Goal: Transaction & Acquisition: Purchase product/service

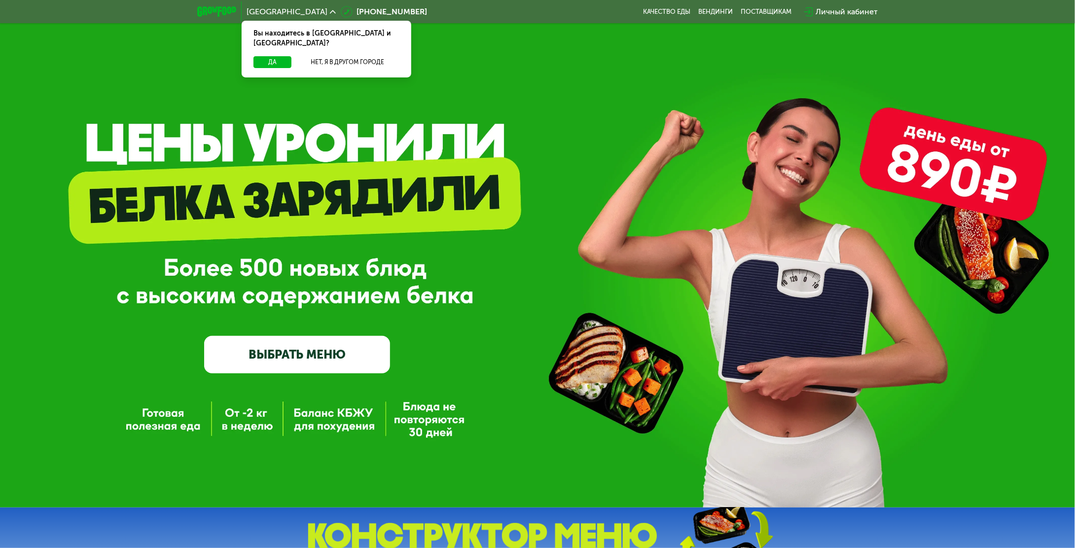
click at [372, 344] on link "ВЫБРАТЬ МЕНЮ" at bounding box center [297, 354] width 186 height 37
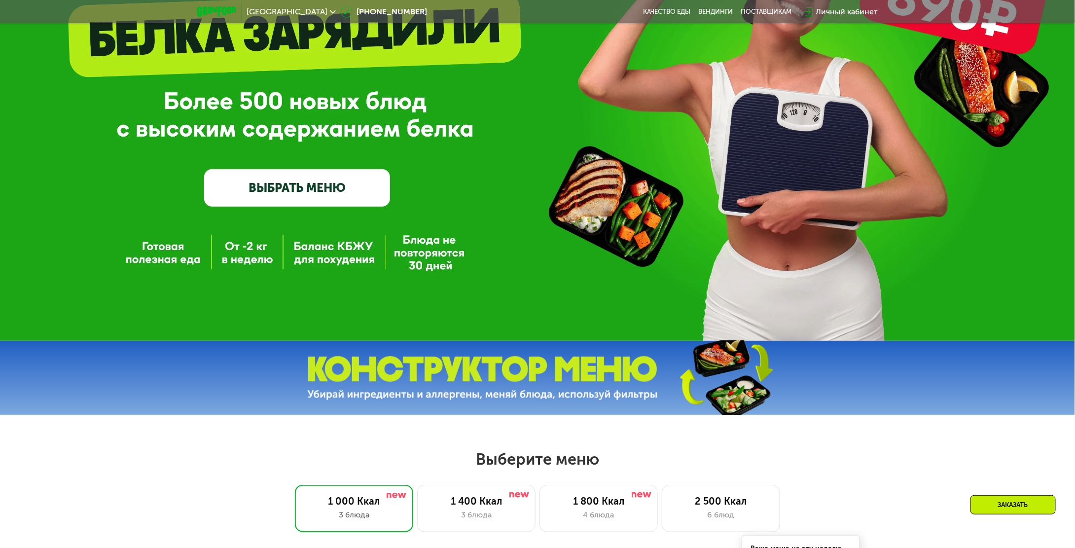
click at [358, 341] on div "GrowFood — доставка правильного питания ВЫБРАТЬ МЕНЮ" at bounding box center [537, 87] width 1075 height 508
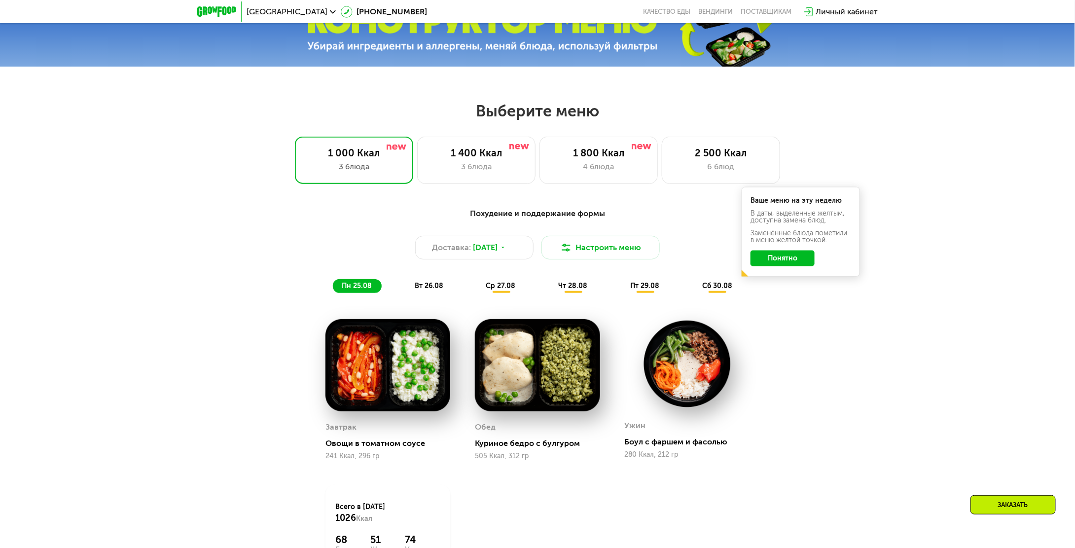
scroll to position [498, 0]
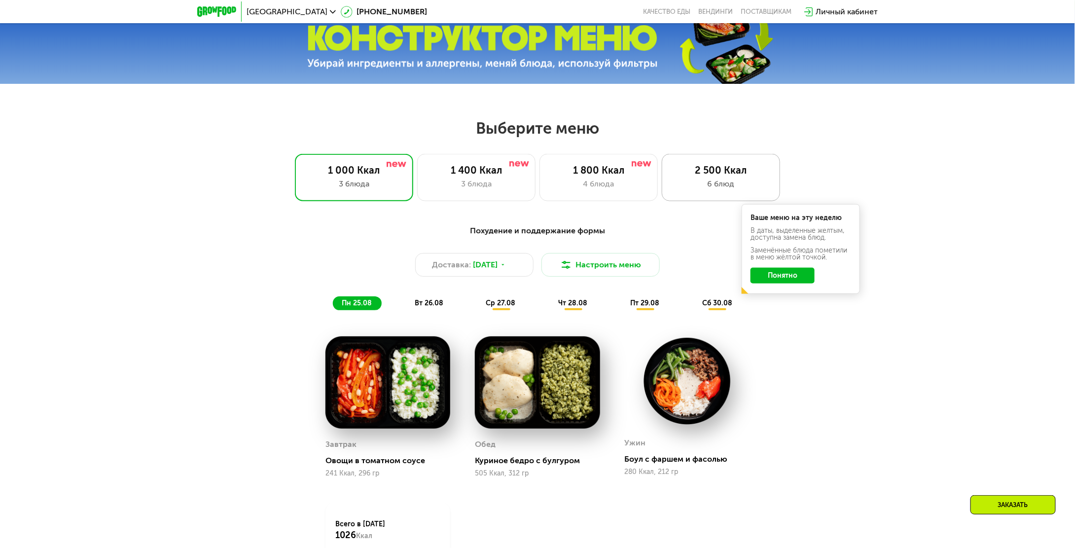
click at [721, 172] on div "2 500 Ккал" at bounding box center [721, 170] width 98 height 12
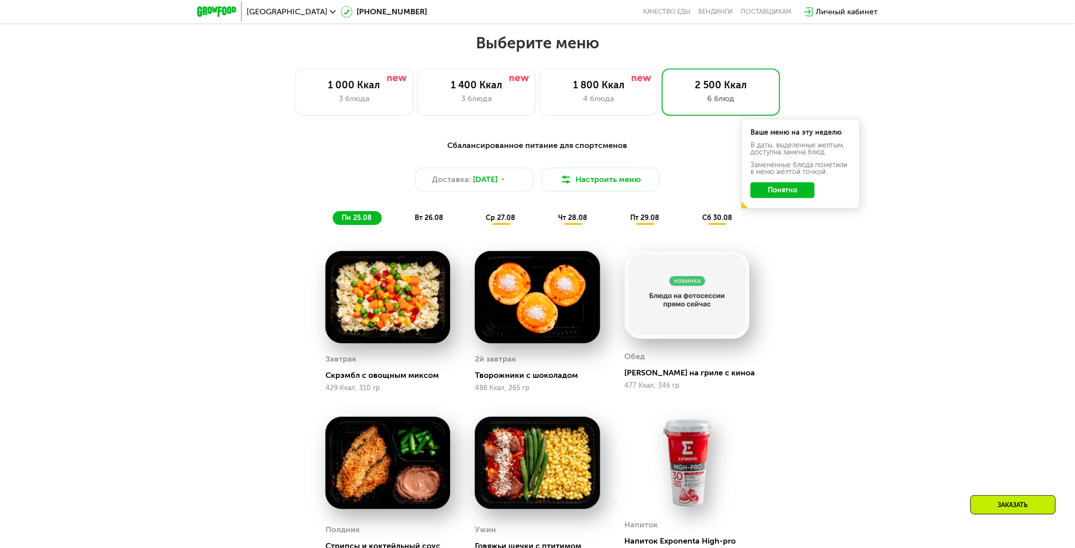
scroll to position [596, 0]
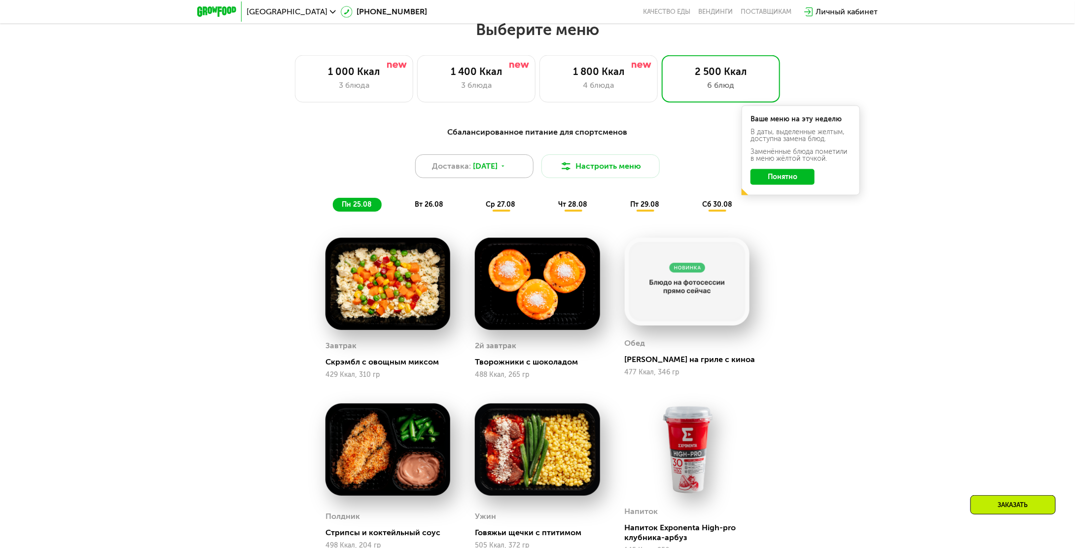
click at [498, 171] on span "[DATE]" at bounding box center [485, 166] width 25 height 12
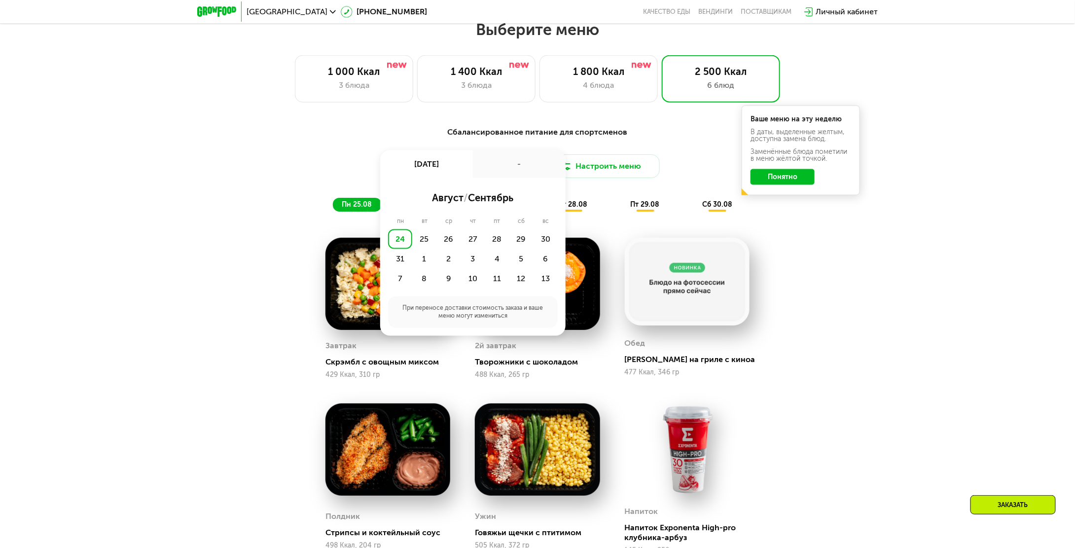
click at [932, 278] on div "Сбалансированное питание для спортсменов Доставка: 24 авг, вс 24 авг, вс - авгу…" at bounding box center [537, 421] width 1075 height 618
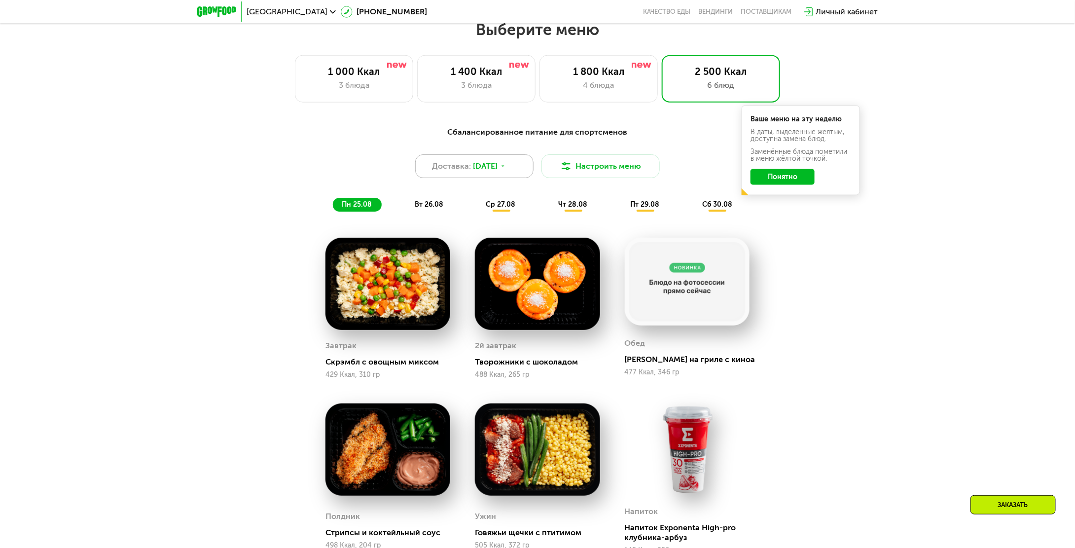
click at [498, 171] on span "[DATE]" at bounding box center [485, 166] width 25 height 12
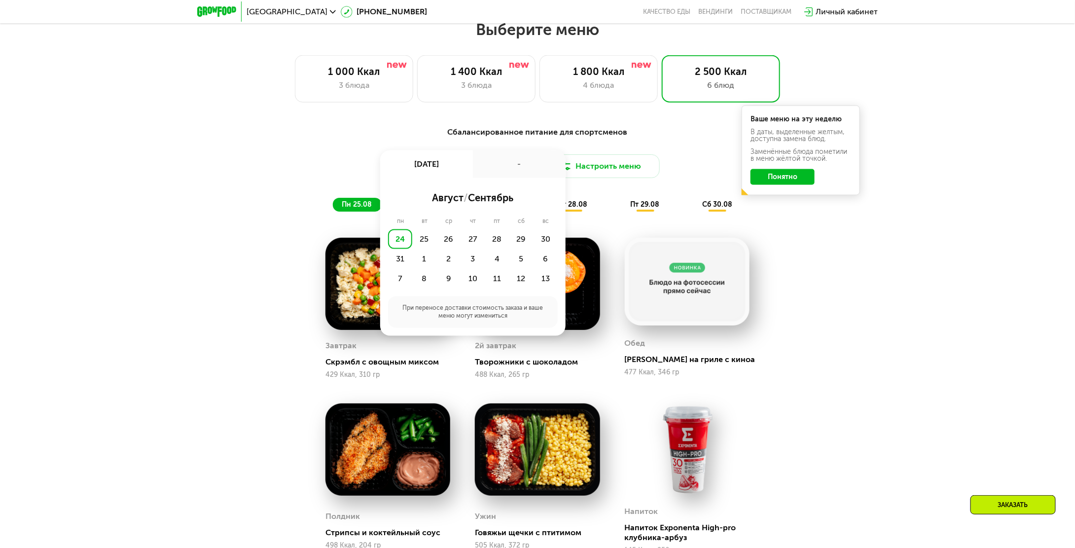
click at [910, 280] on div "Сбалансированное питание для спортсменов Доставка: 24 авг, вс 24 авг, вс - авгу…" at bounding box center [537, 421] width 1075 height 618
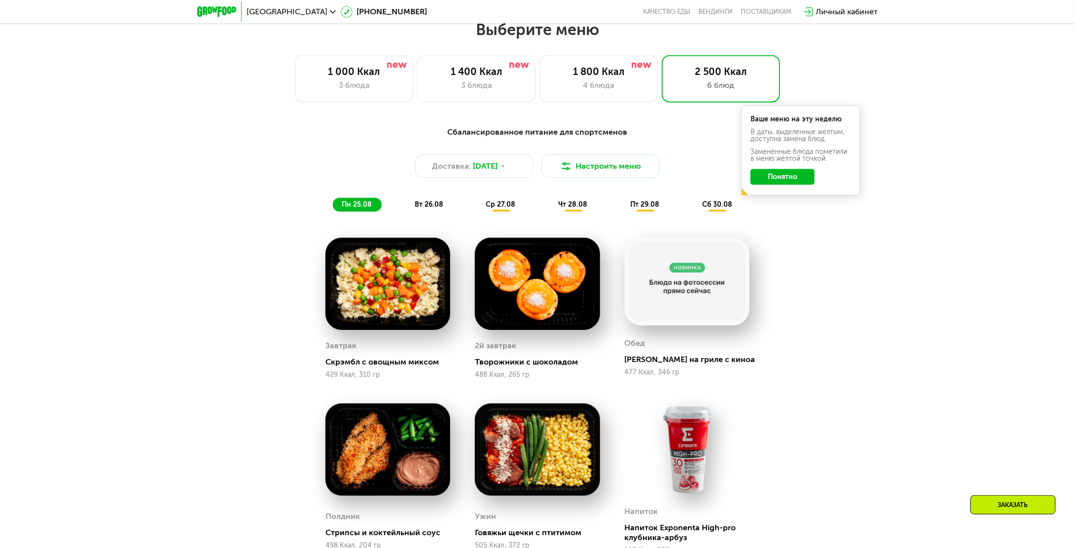
click at [785, 182] on button "Понятно" at bounding box center [783, 177] width 64 height 16
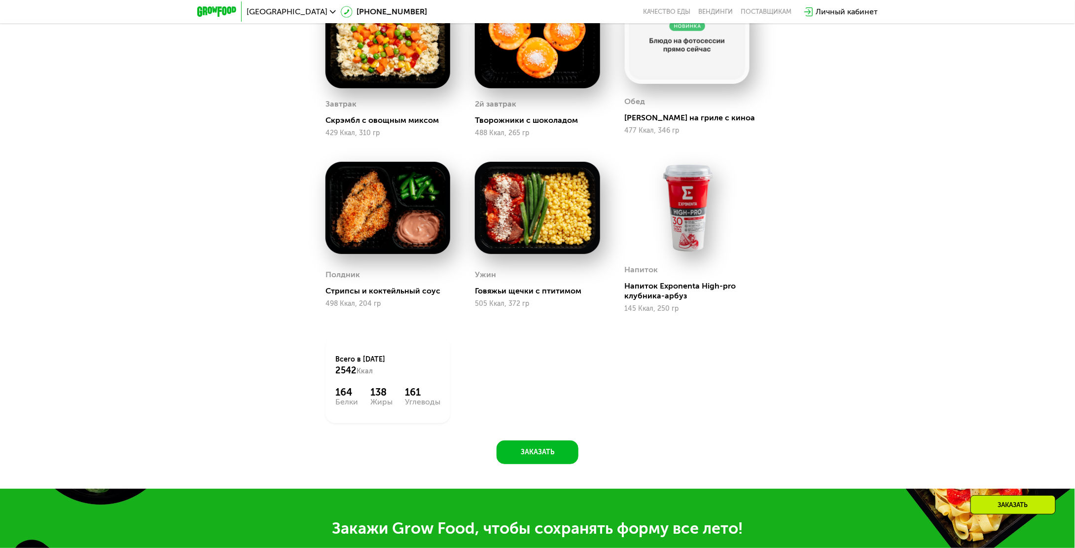
scroll to position [942, 0]
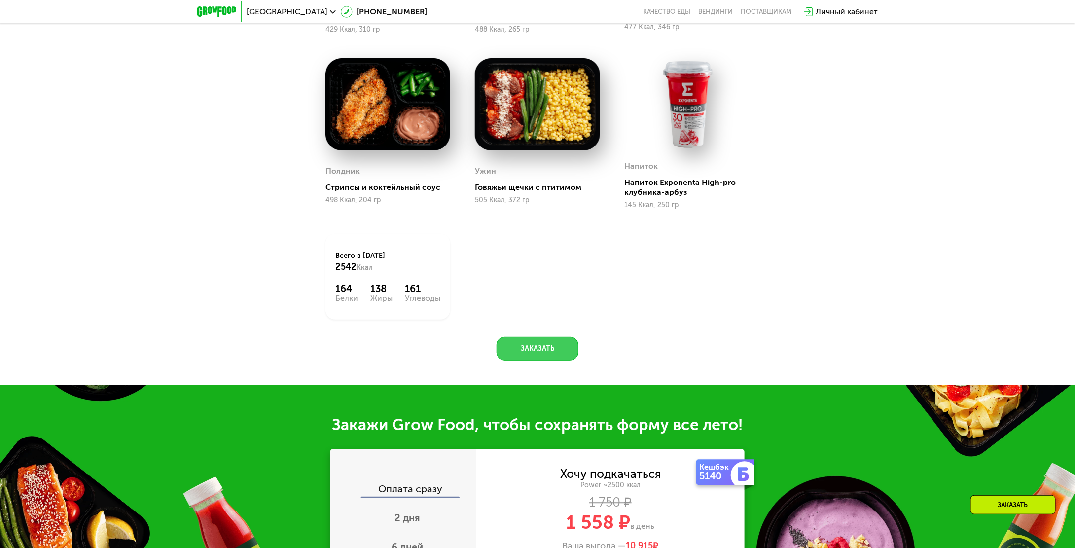
click at [557, 340] on button "Заказать" at bounding box center [538, 349] width 82 height 24
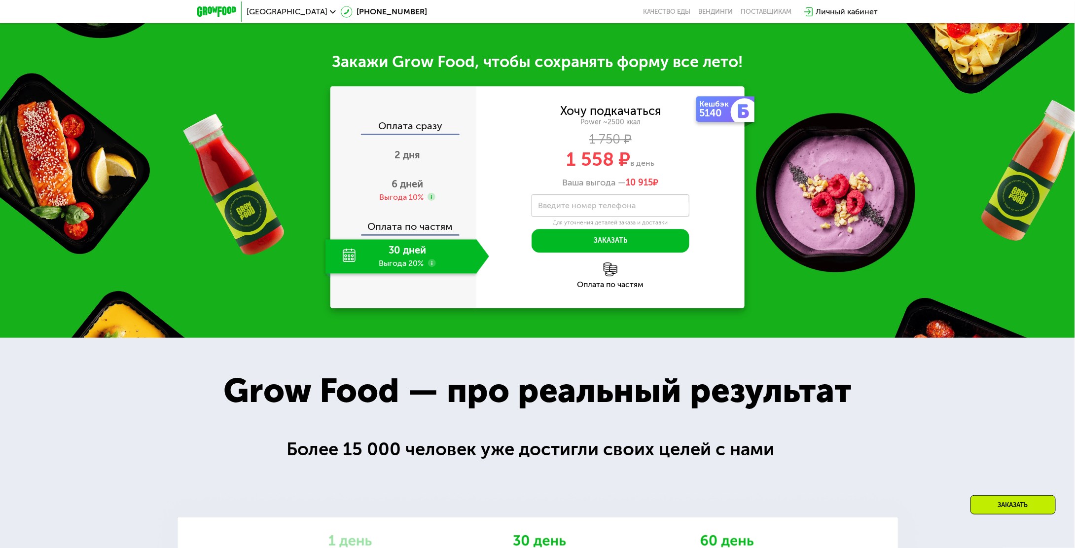
scroll to position [1280, 0]
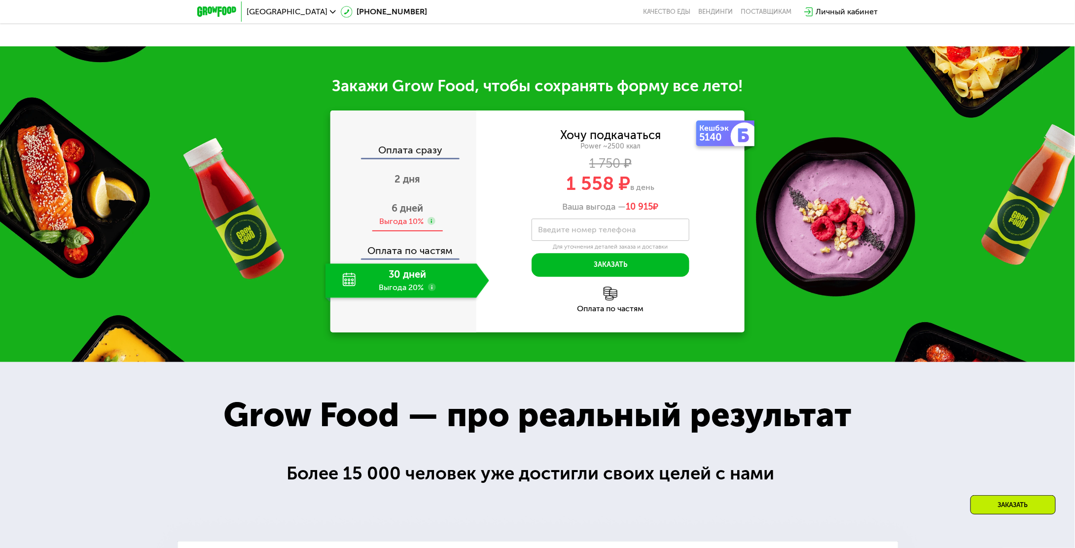
click at [393, 209] on span "6 дней" at bounding box center [408, 208] width 32 height 12
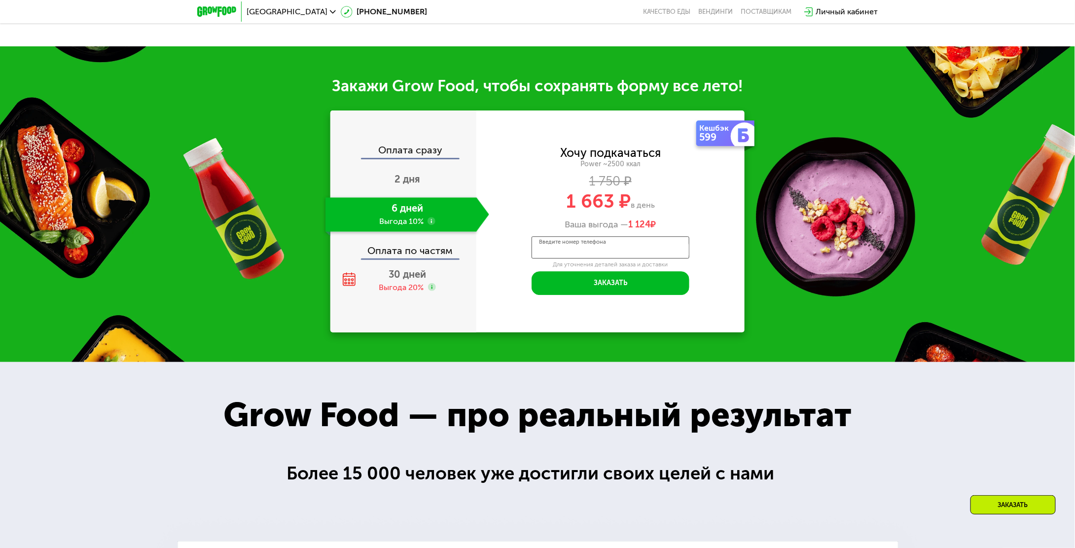
click at [624, 245] on input "Введите номер телефона" at bounding box center [611, 247] width 158 height 22
click at [539, 207] on div "1 663 ₽ в день" at bounding box center [610, 201] width 268 height 19
click at [437, 325] on div "Оплата сразу 2 дня 6 дней Выгода 10% Оплата по частям 30 дней Выгода 20%" at bounding box center [403, 221] width 146 height 222
click at [405, 285] on div "30 дней Выгода 20%" at bounding box center [408, 280] width 164 height 35
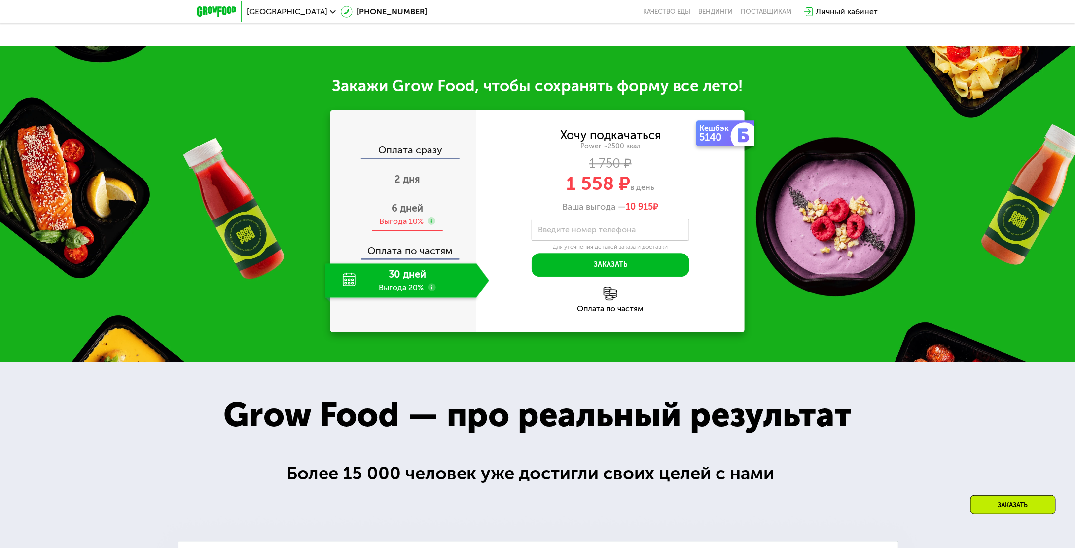
click at [407, 213] on span "6 дней" at bounding box center [408, 208] width 32 height 12
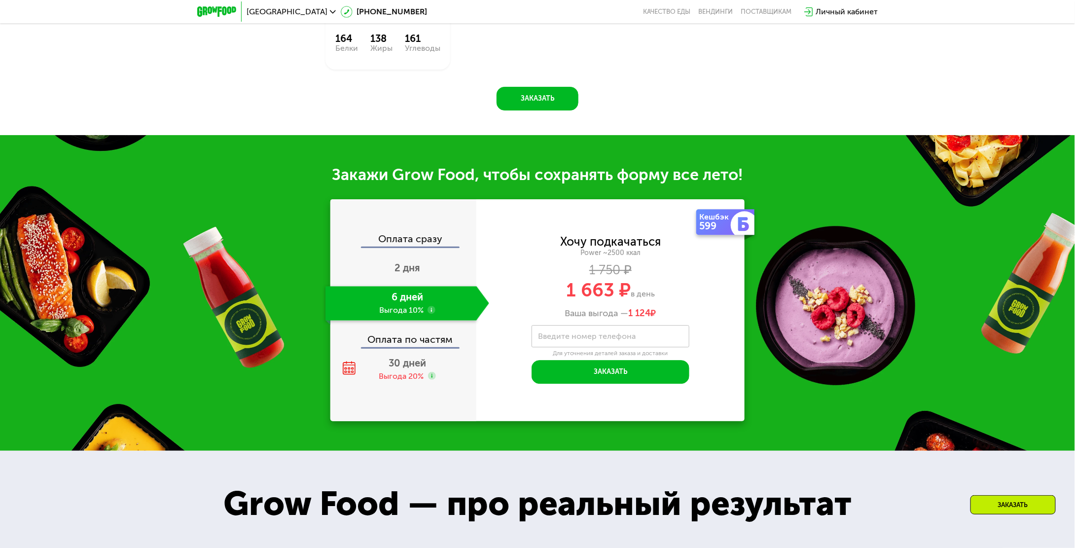
scroll to position [1220, 0]
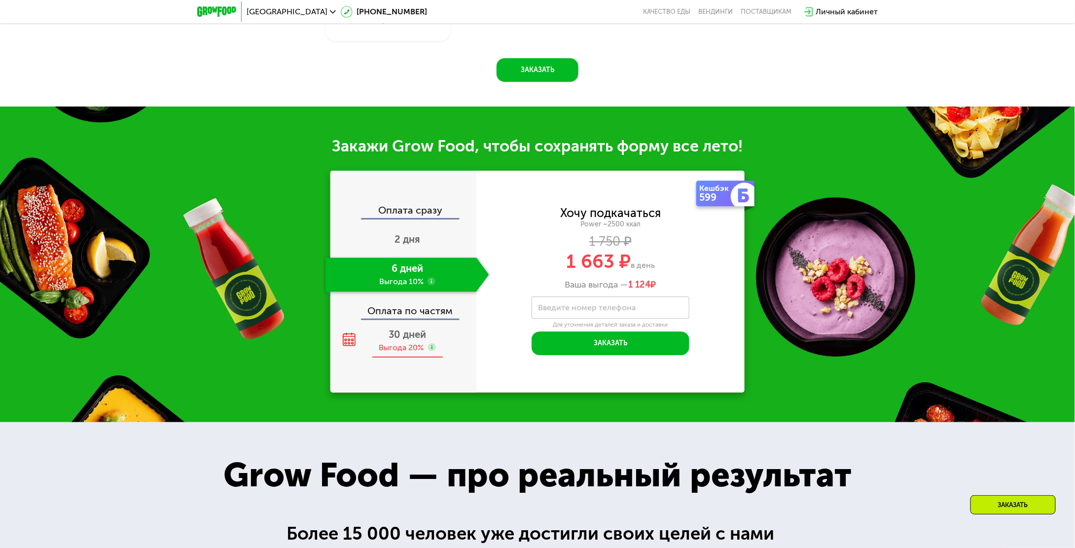
click at [408, 339] on span "30 дней" at bounding box center [407, 334] width 37 height 12
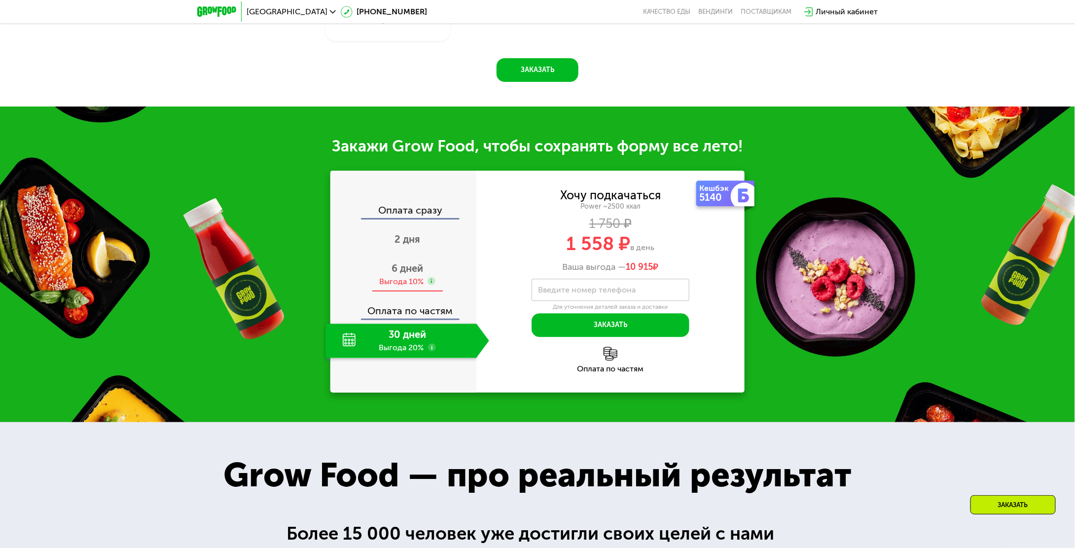
click at [407, 266] on span "6 дней" at bounding box center [408, 268] width 32 height 12
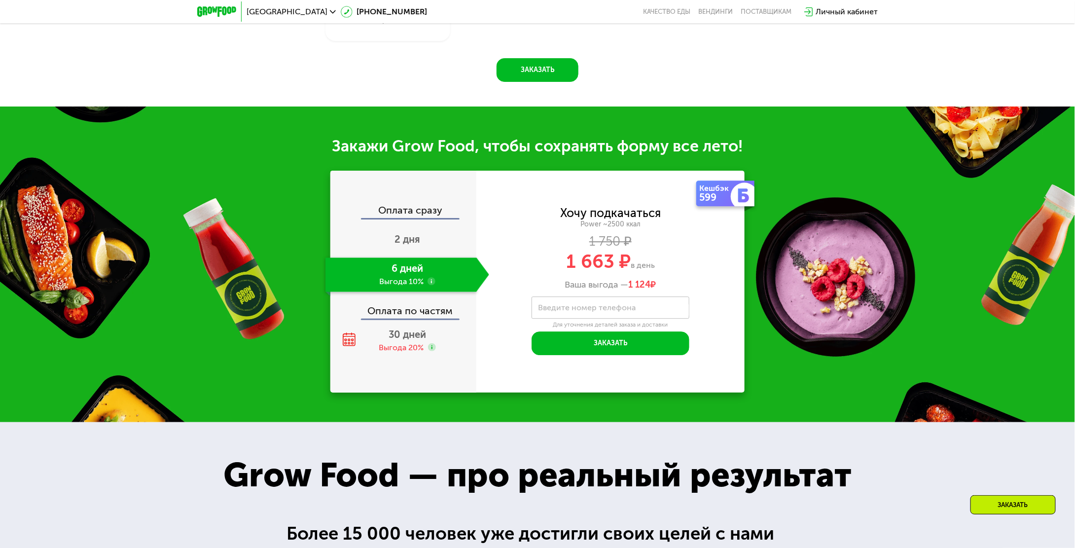
click at [589, 309] on label "Введите номер телефона" at bounding box center [587, 307] width 98 height 5
click at [589, 309] on input "Введите номер телефона" at bounding box center [611, 307] width 158 height 22
click at [720, 264] on div "1 663 ₽ в день" at bounding box center [610, 261] width 268 height 19
click at [610, 310] on label "Введите номер телефона" at bounding box center [587, 307] width 98 height 5
click at [610, 311] on input "Введите номер телефона" at bounding box center [611, 307] width 158 height 22
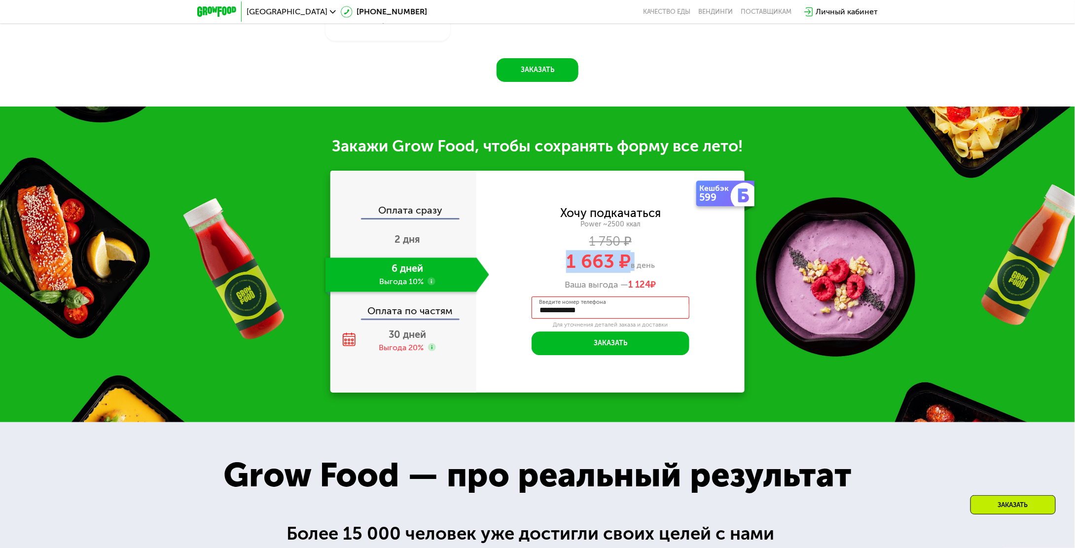
drag, startPoint x: 631, startPoint y: 265, endPoint x: 565, endPoint y: 263, distance: 66.6
click at [565, 263] on div "1 663 ₽ в день" at bounding box center [610, 261] width 268 height 19
click at [728, 199] on div "599" at bounding box center [716, 197] width 34 height 10
click at [743, 197] on img at bounding box center [744, 195] width 14 height 14
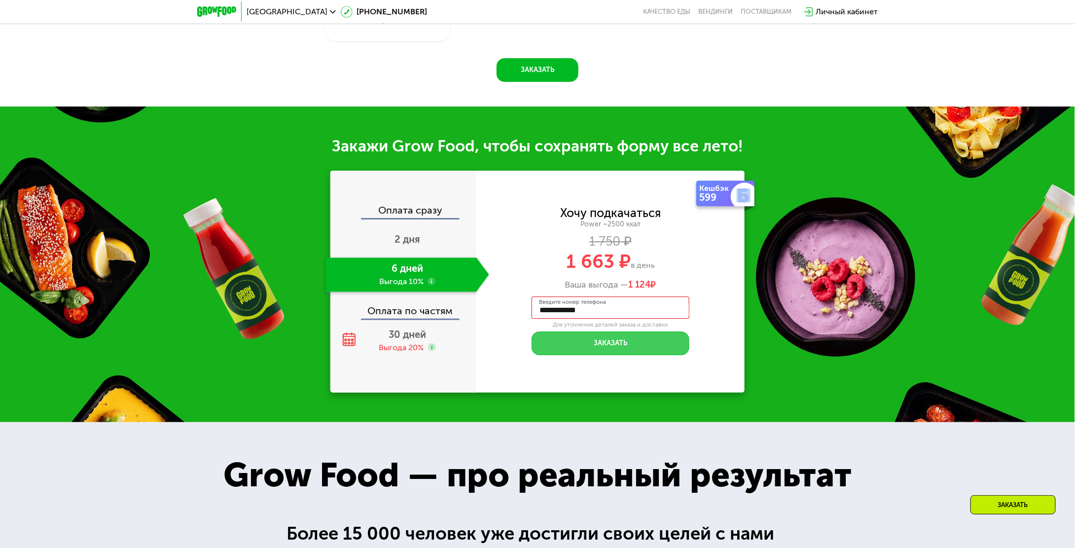
click at [621, 353] on button "Заказать" at bounding box center [611, 343] width 158 height 24
click at [612, 315] on input "**********" at bounding box center [611, 307] width 158 height 22
click at [768, 329] on div "**********" at bounding box center [537, 265] width 1075 height 316
click at [632, 314] on input "**********" at bounding box center [611, 307] width 158 height 22
type input "**********"
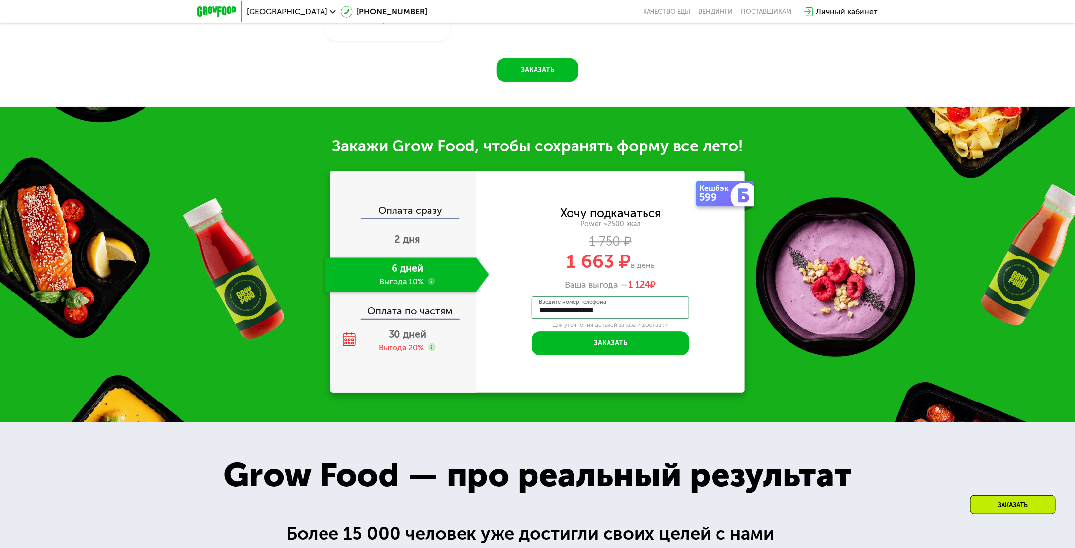
click at [711, 342] on div "**********" at bounding box center [610, 281] width 268 height 147
click at [643, 346] on button "Заказать" at bounding box center [611, 343] width 158 height 24
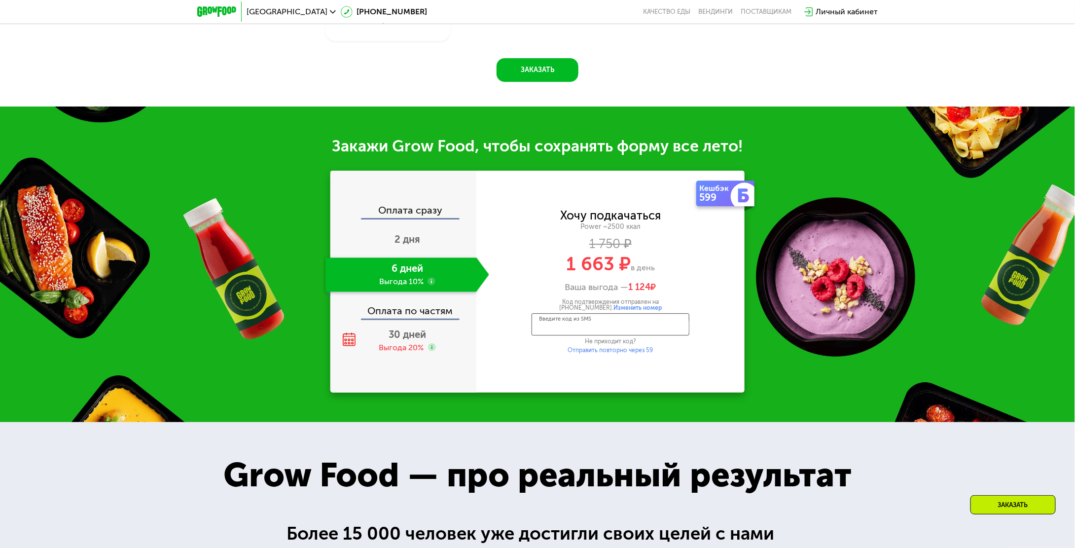
click at [620, 334] on input "Введите код из SMS" at bounding box center [611, 324] width 158 height 22
type input "****"
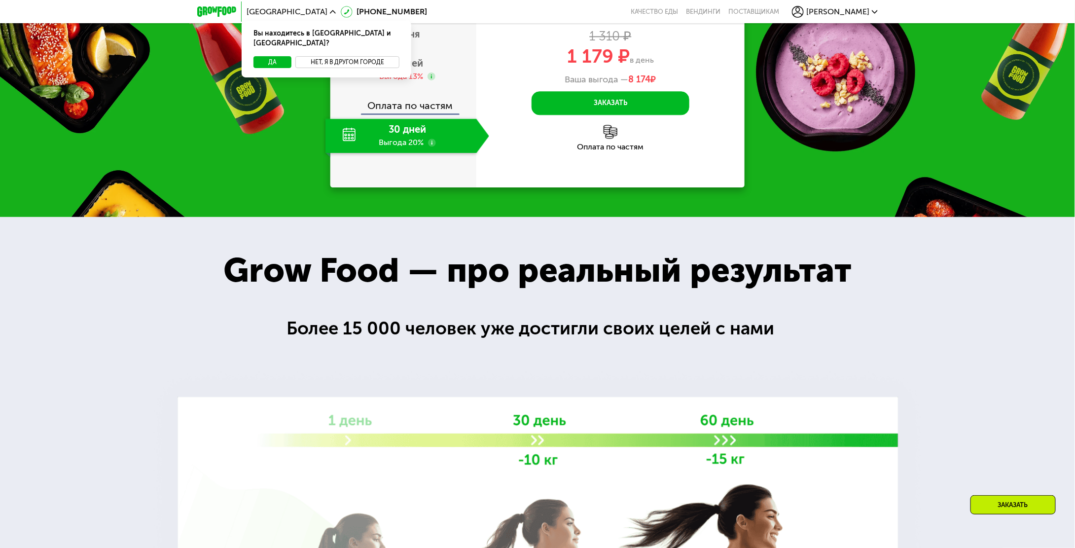
click at [336, 56] on button "Нет, я в другом городе" at bounding box center [347, 62] width 104 height 12
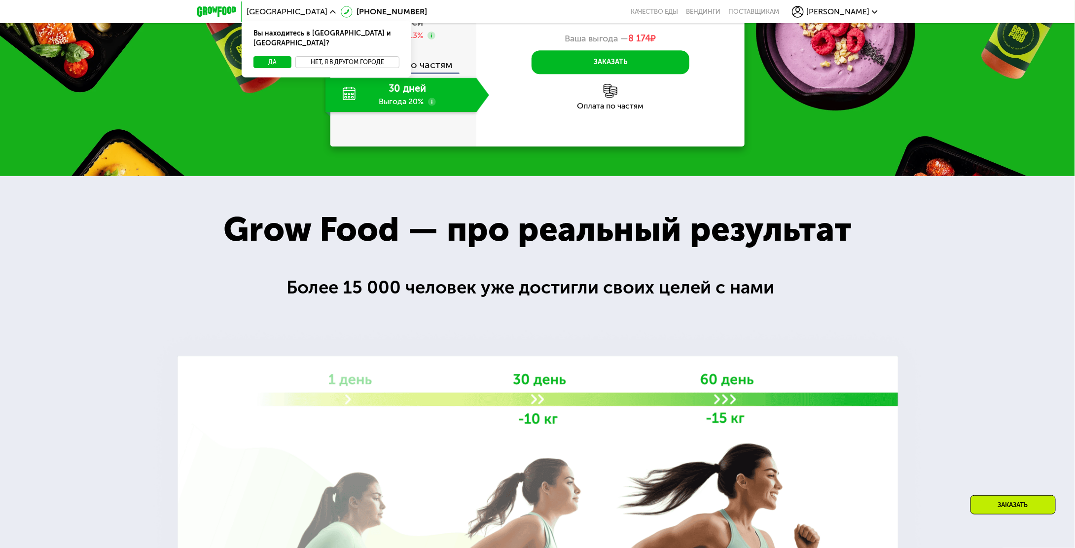
scroll to position [1204, 0]
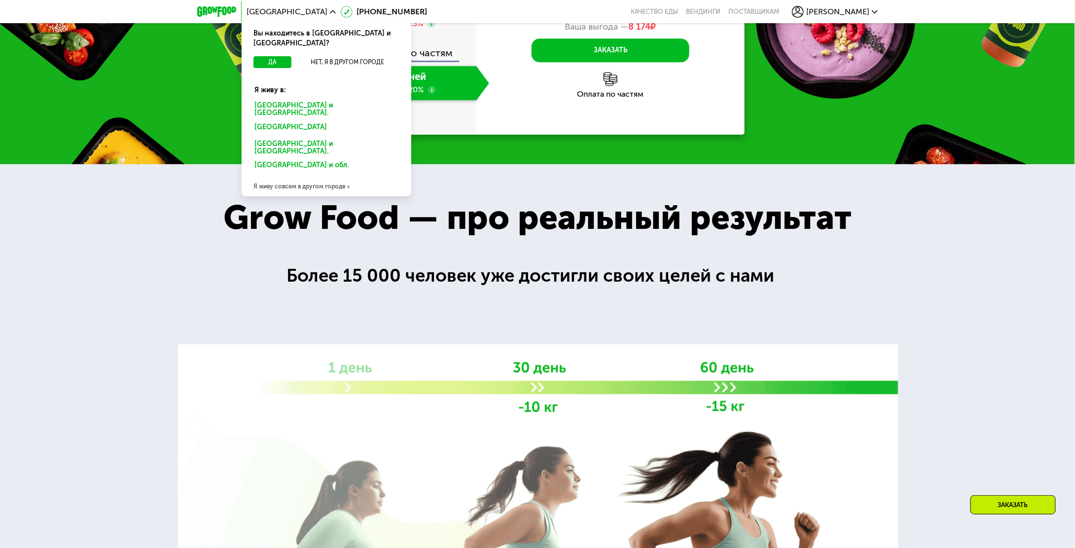
click at [279, 121] on div "Москве и обл." at bounding box center [325, 129] width 154 height 16
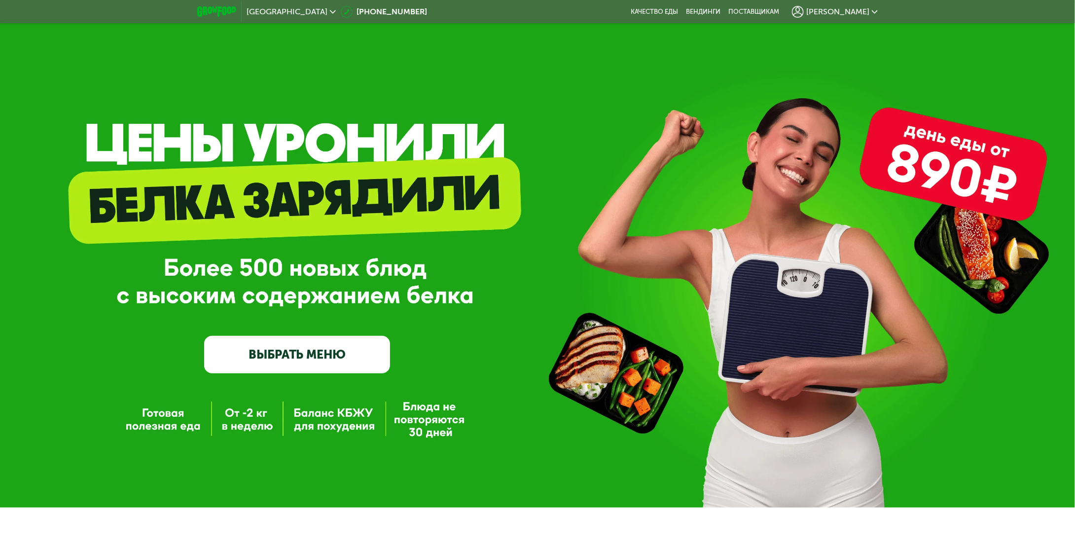
scroll to position [16, 0]
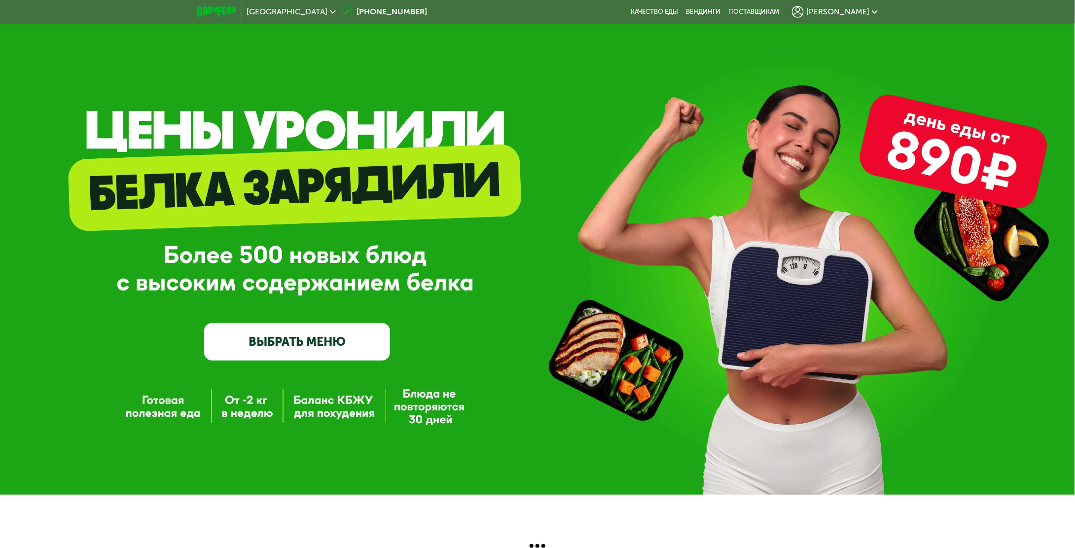
drag, startPoint x: 1037, startPoint y: 181, endPoint x: 1082, endPoint y: 173, distance: 45.6
click at [1046, 182] on div "GrowFood — доставка правильного питания ВЫБРАТЬ МЕНЮ" at bounding box center [537, 260] width 1075 height 202
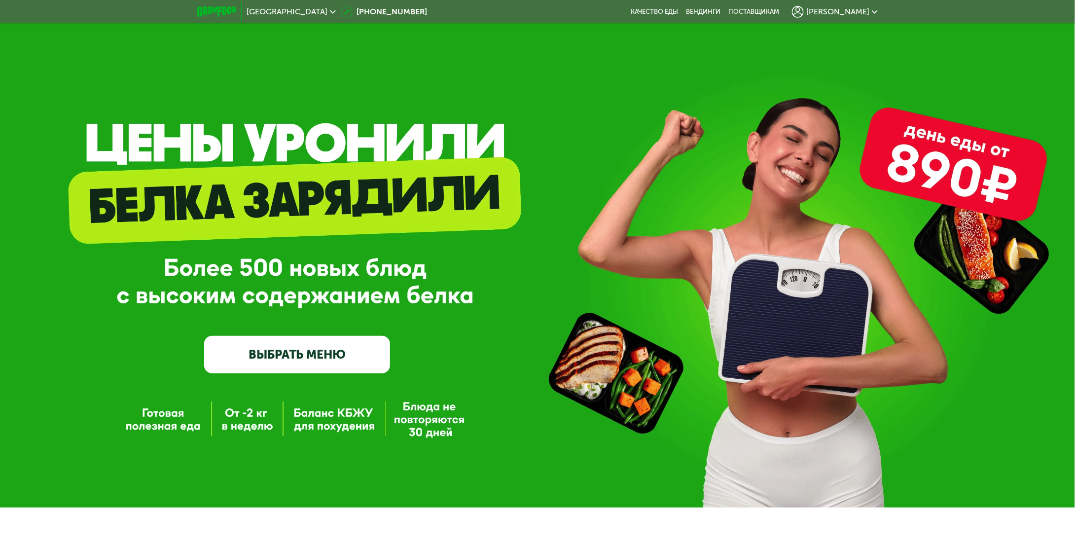
click at [324, 359] on link "ВЫБРАТЬ МЕНЮ" at bounding box center [297, 354] width 186 height 37
click at [322, 365] on link "ВЫБРАТЬ МЕНЮ" at bounding box center [297, 354] width 186 height 37
click at [304, 343] on link "ВЫБРАТЬ МЕНЮ" at bounding box center [297, 354] width 186 height 37
click at [302, 353] on link "ВЫБРАТЬ МЕНЮ" at bounding box center [297, 354] width 186 height 37
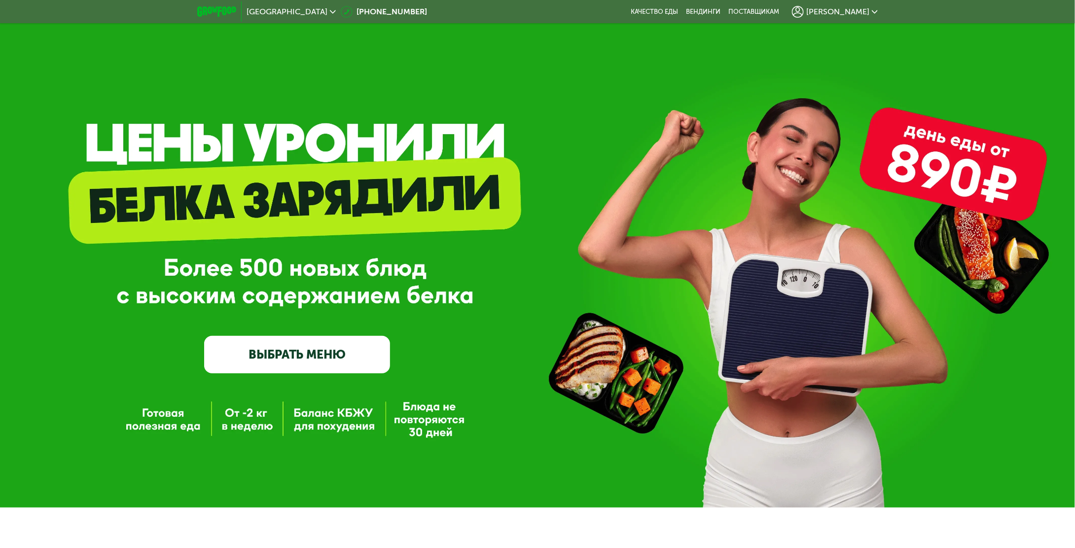
click at [302, 353] on link "ВЫБРАТЬ МЕНЮ" at bounding box center [297, 354] width 186 height 37
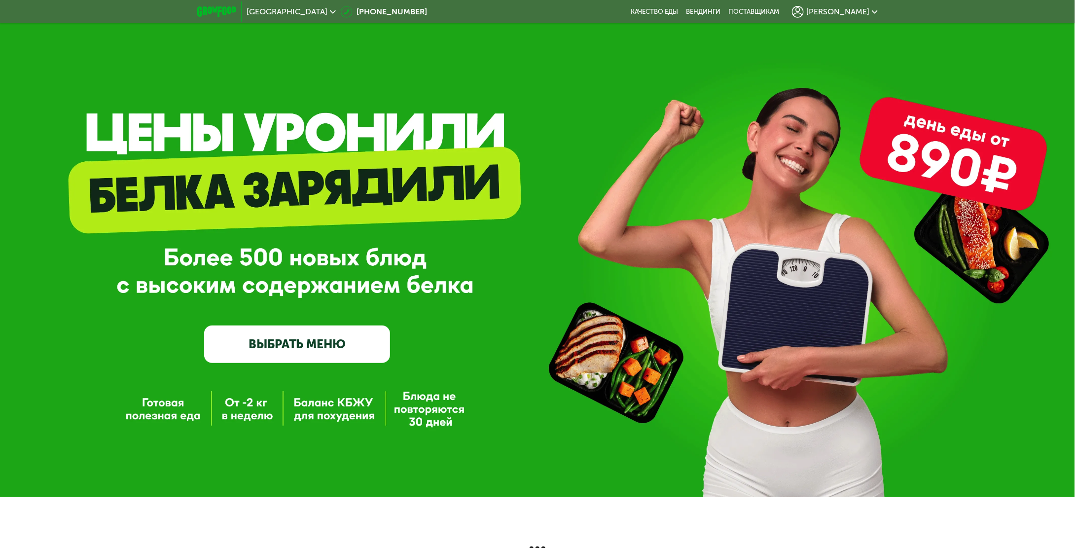
scroll to position [16, 0]
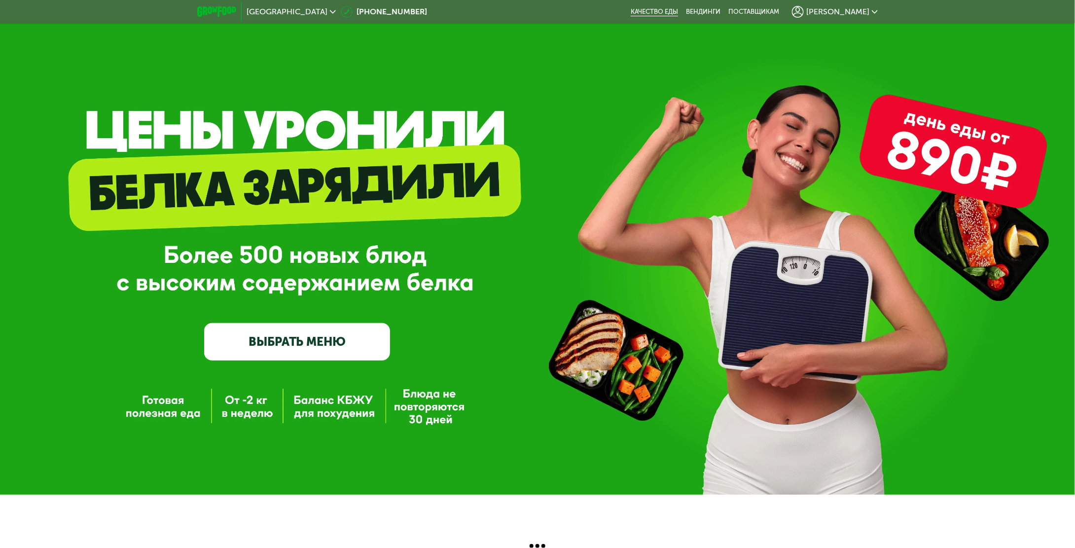
click at [678, 9] on link "Качество еды" at bounding box center [654, 12] width 47 height 8
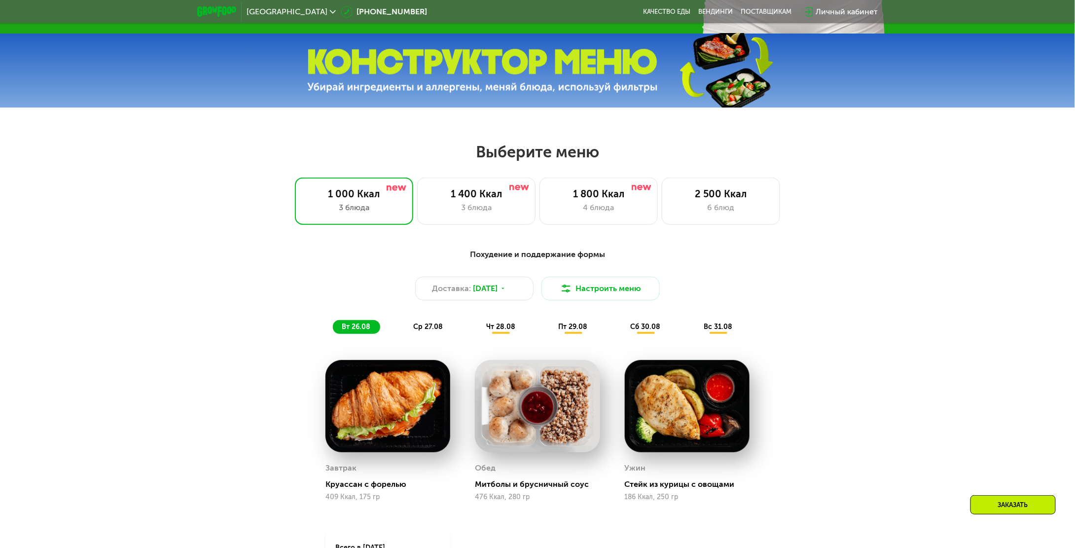
scroll to position [493, 0]
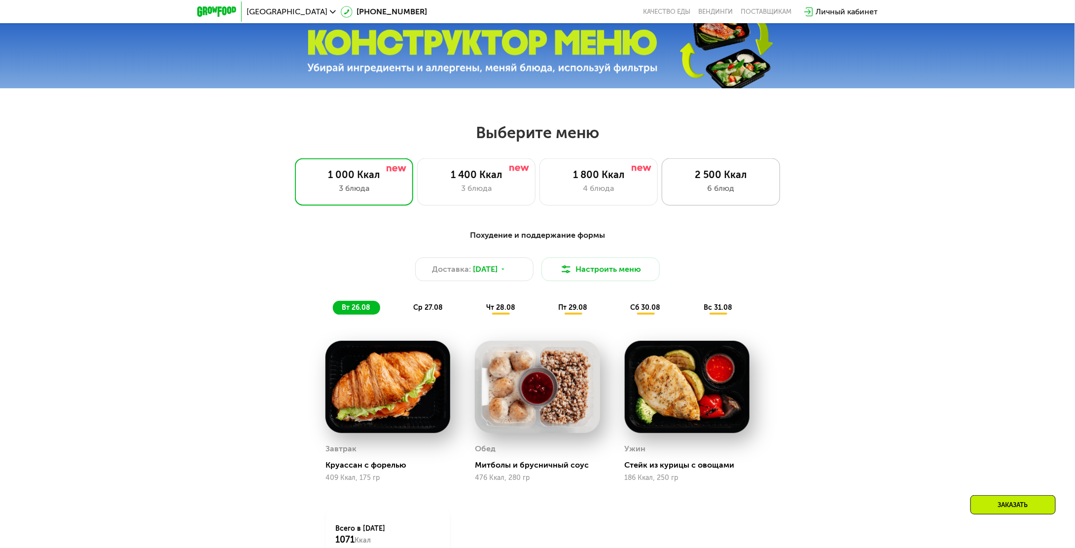
click at [724, 181] on div "2 500 Ккал" at bounding box center [721, 175] width 98 height 12
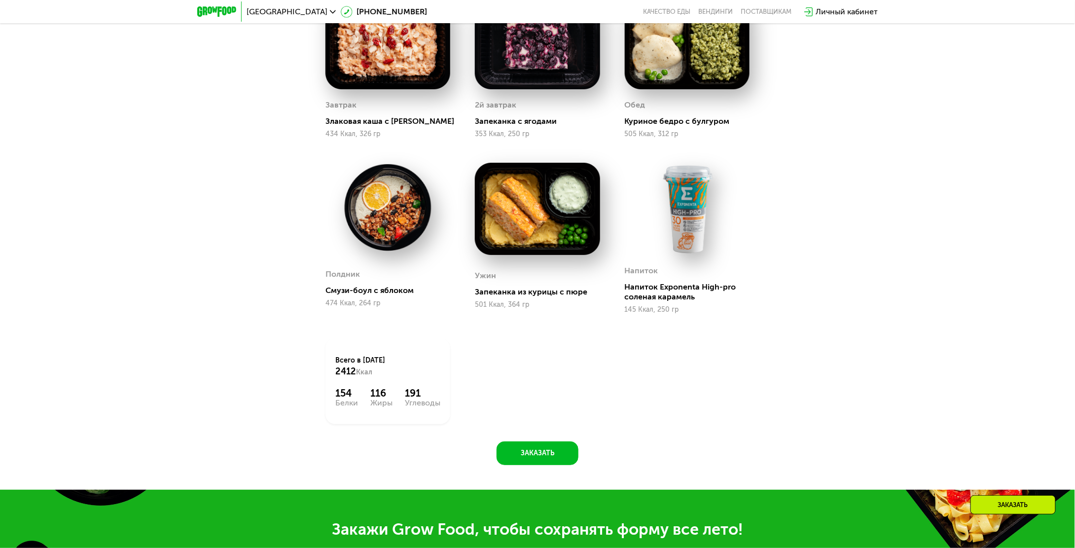
scroll to position [838, 0]
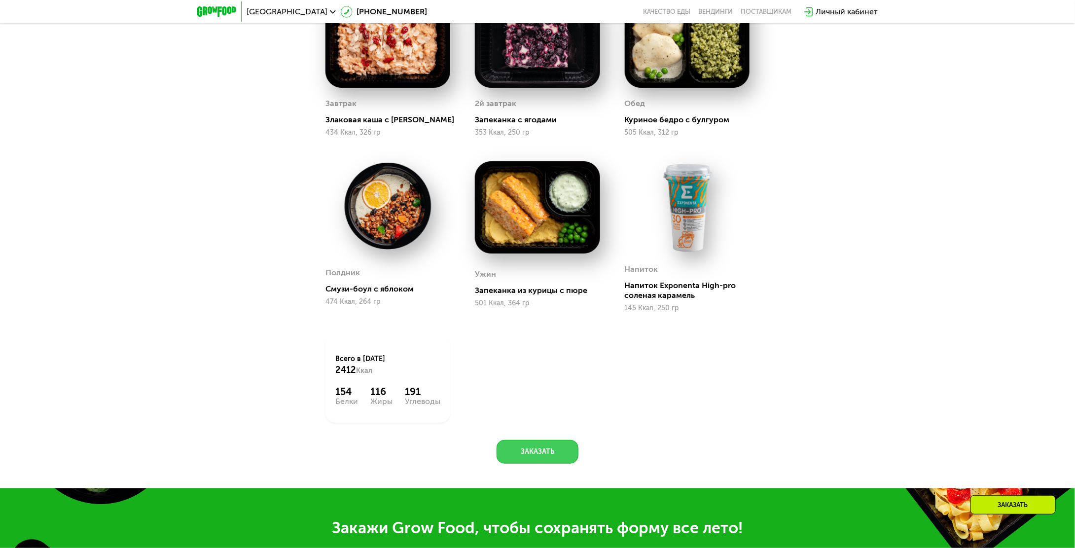
click at [536, 459] on button "Заказать" at bounding box center [538, 452] width 82 height 24
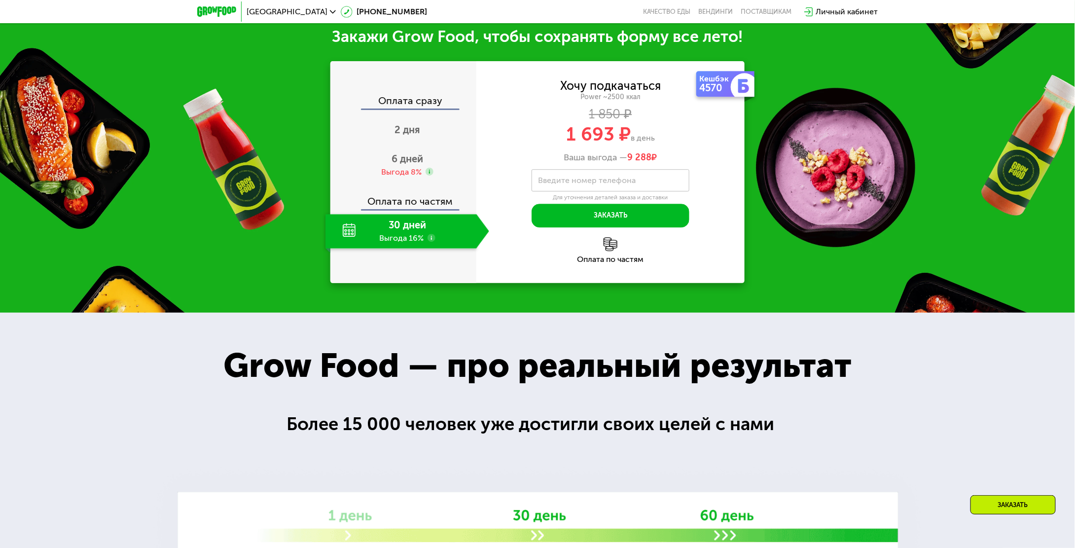
scroll to position [1280, 0]
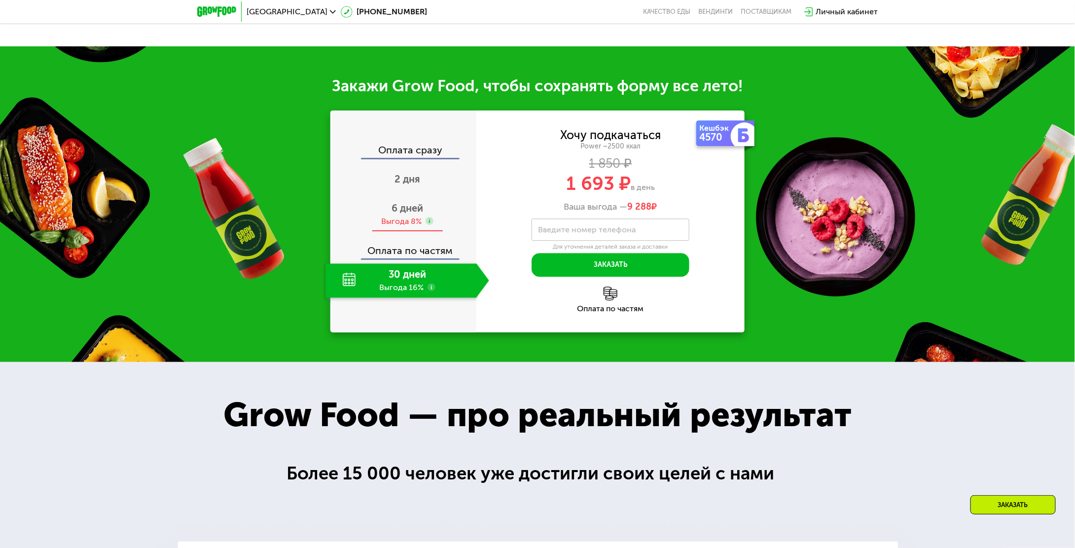
click at [417, 214] on span "6 дней" at bounding box center [408, 208] width 32 height 12
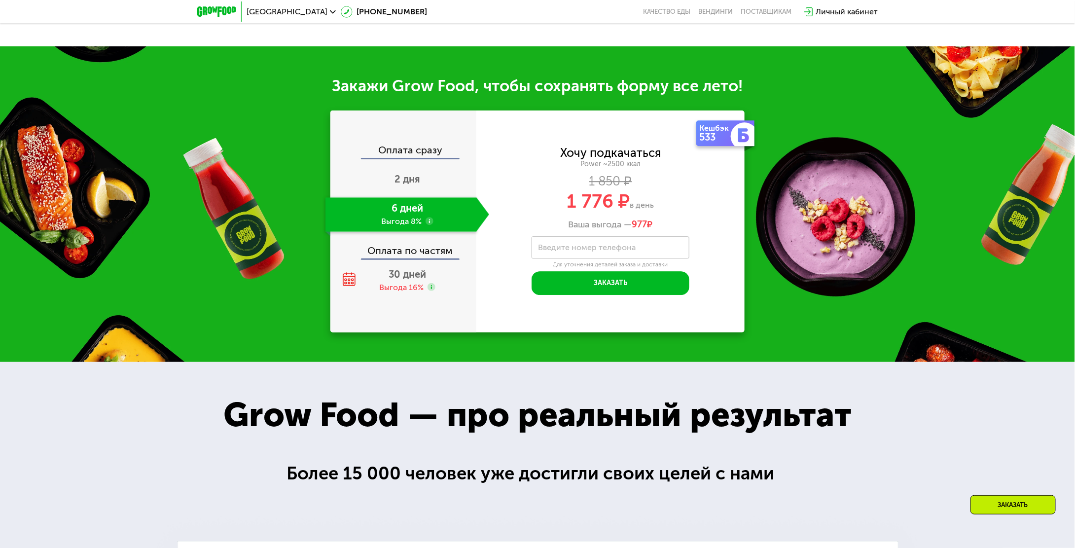
click at [432, 225] on use at bounding box center [430, 221] width 8 height 8
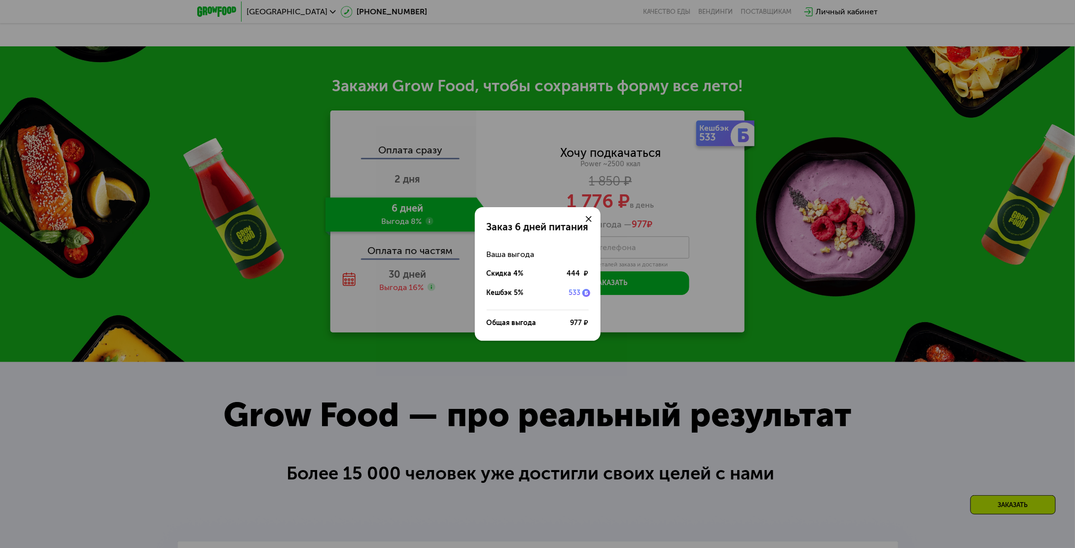
click at [432, 225] on div "Заказ 6 дней питания Ваша выгода Скидка 4% 444 ₽ Кешбэк 5% 533 Общая выгода 977…" at bounding box center [537, 274] width 1075 height 548
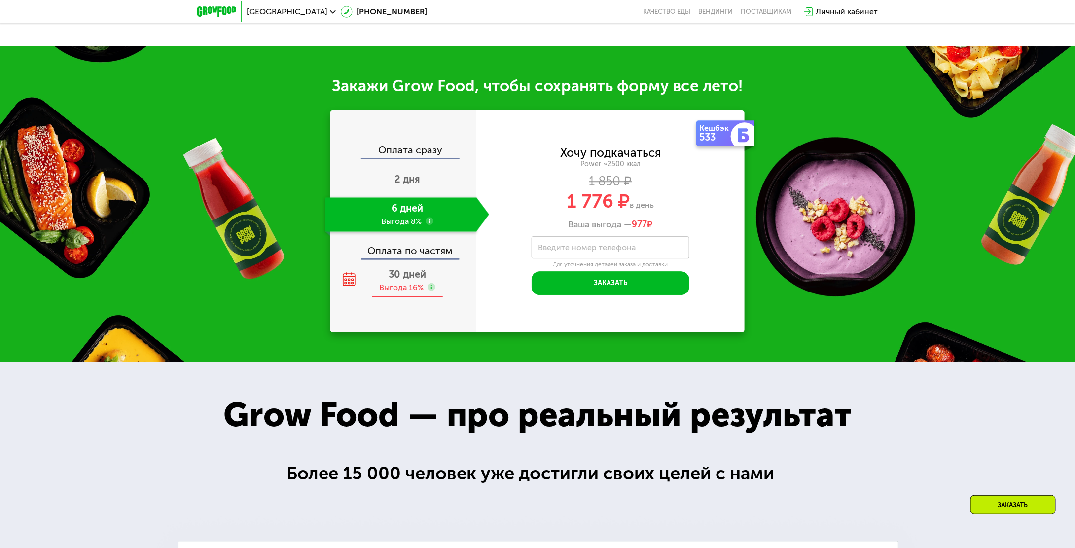
click at [405, 289] on div "Выгода 16%" at bounding box center [401, 287] width 44 height 11
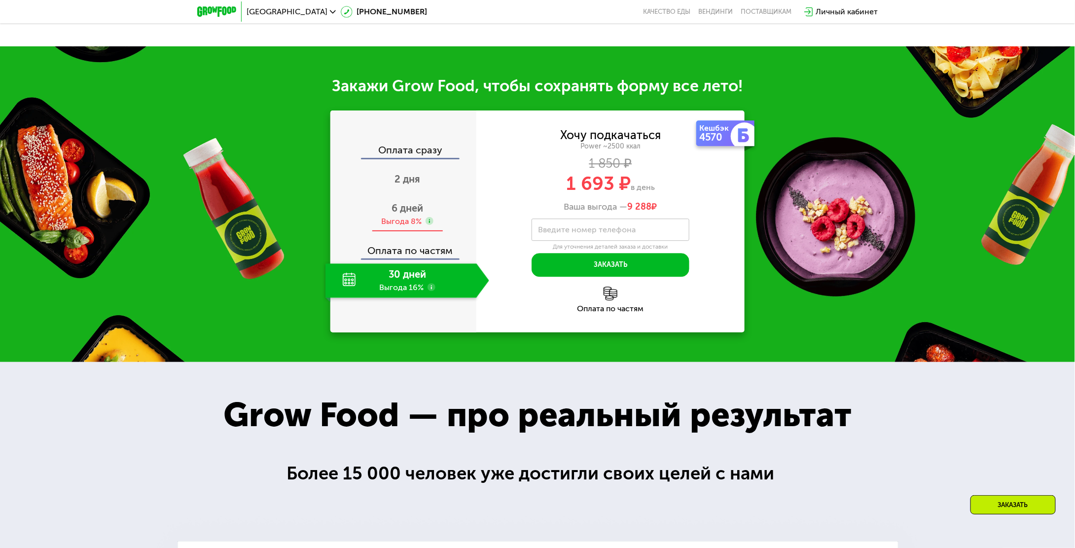
click at [414, 214] on span "6 дней" at bounding box center [408, 208] width 32 height 12
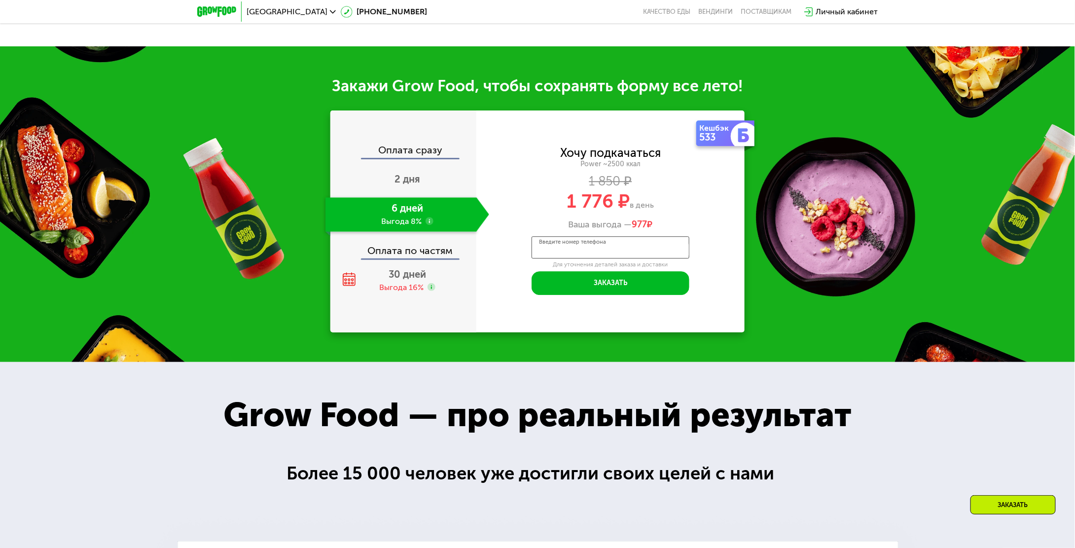
click at [614, 255] on input "Введите номер телефона" at bounding box center [611, 247] width 158 height 22
click at [634, 250] on input "**********" at bounding box center [611, 247] width 158 height 22
type input "**********"
click at [732, 282] on div "**********" at bounding box center [610, 220] width 268 height 147
click at [661, 282] on button "Заказать" at bounding box center [611, 283] width 158 height 24
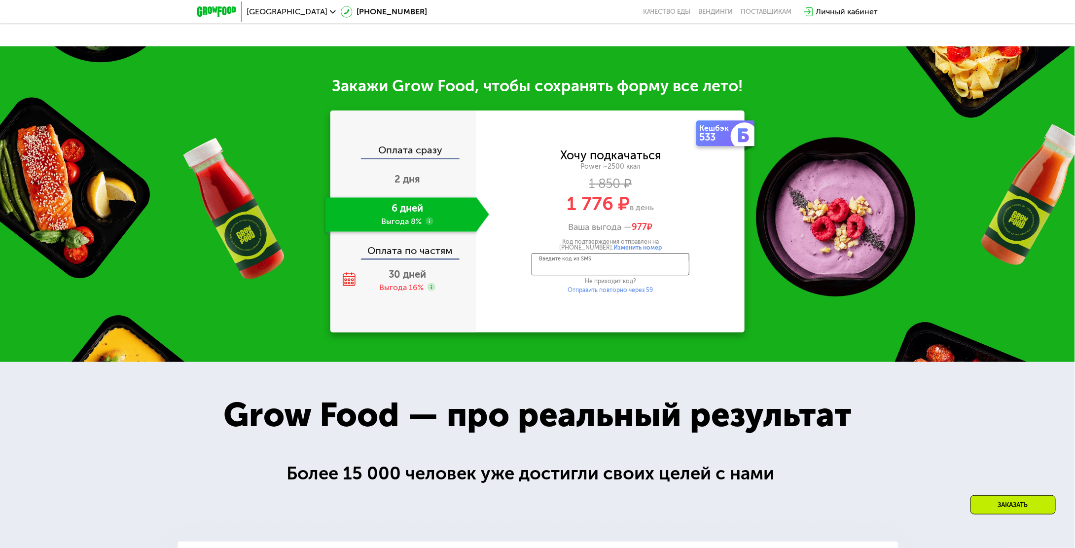
click at [630, 270] on input "Введите код из SMS" at bounding box center [611, 264] width 158 height 22
type input "****"
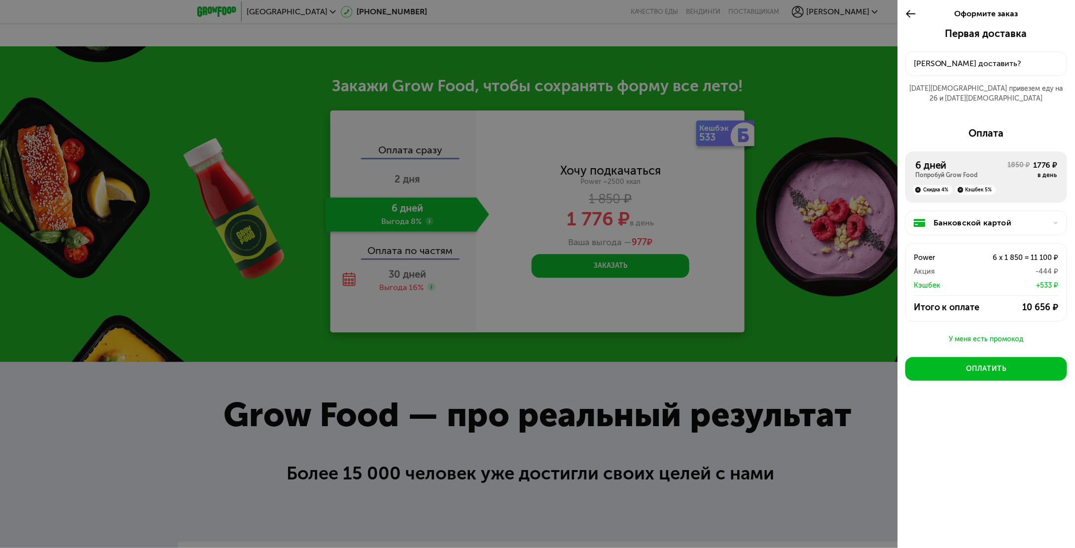
click at [993, 333] on div "У меня есть промокод" at bounding box center [987, 339] width 162 height 12
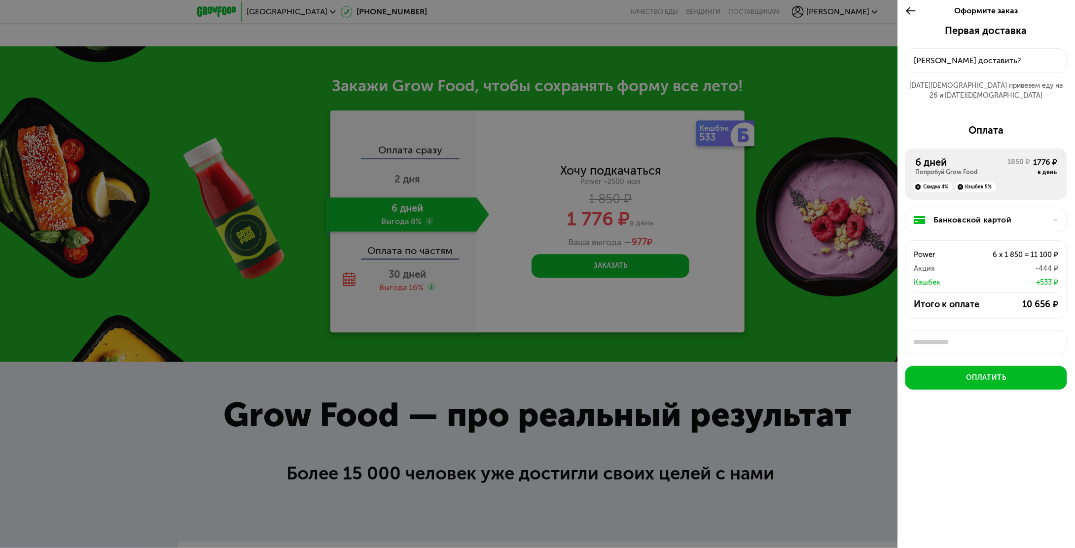
click at [981, 335] on input "text" at bounding box center [987, 342] width 162 height 24
type input "********"
click at [1052, 337] on div "Применить" at bounding box center [1039, 342] width 37 height 10
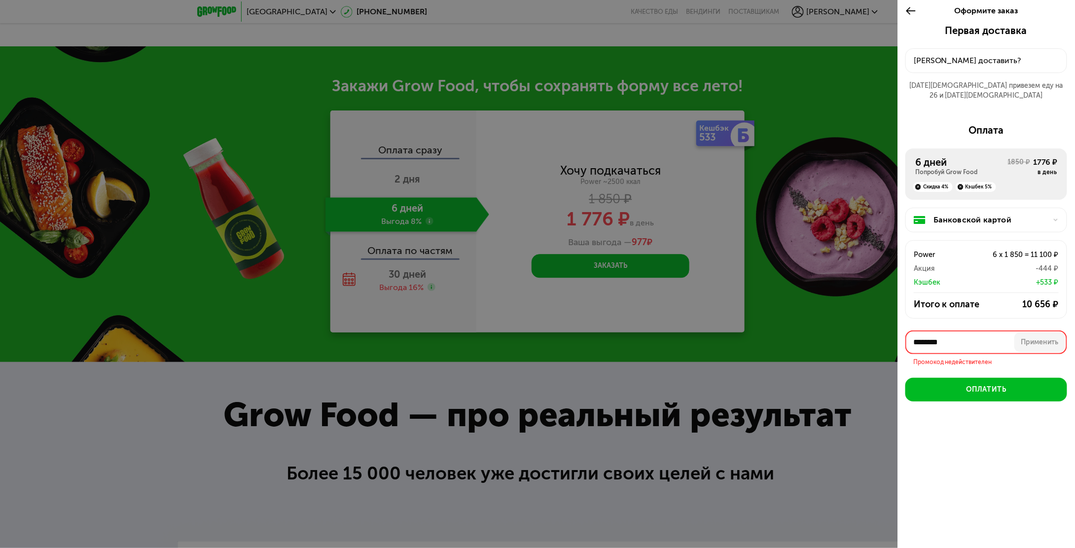
drag, startPoint x: 973, startPoint y: 329, endPoint x: 900, endPoint y: 325, distance: 73.1
click at [821, 322] on div "Оформите заказ Первая доставка 25 авг, пн • 18:00-23:00 Куда доставить? 25 авг …" at bounding box center [537, 274] width 1075 height 548
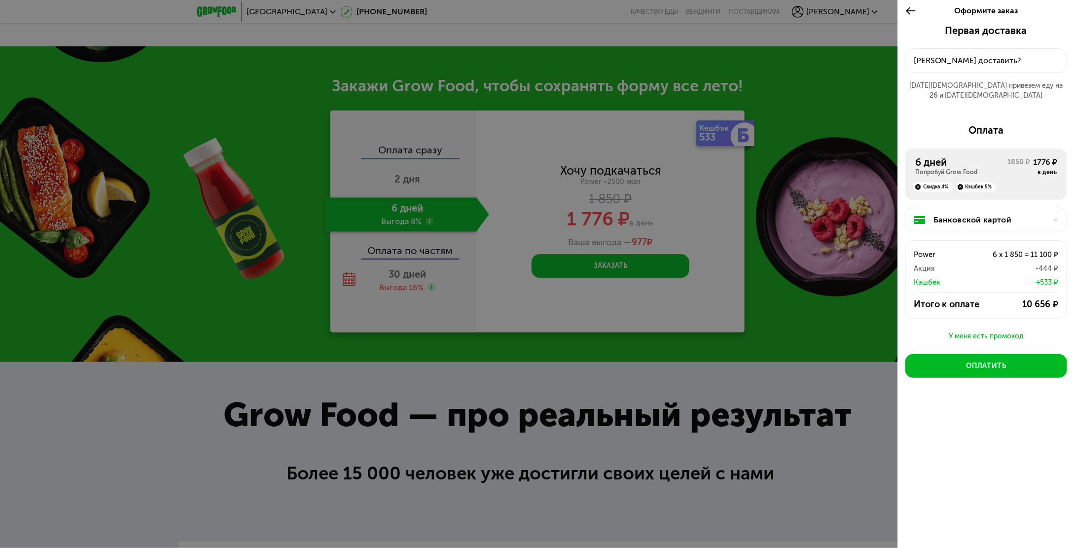
click at [1000, 330] on div "У меня есть промокод" at bounding box center [987, 336] width 162 height 12
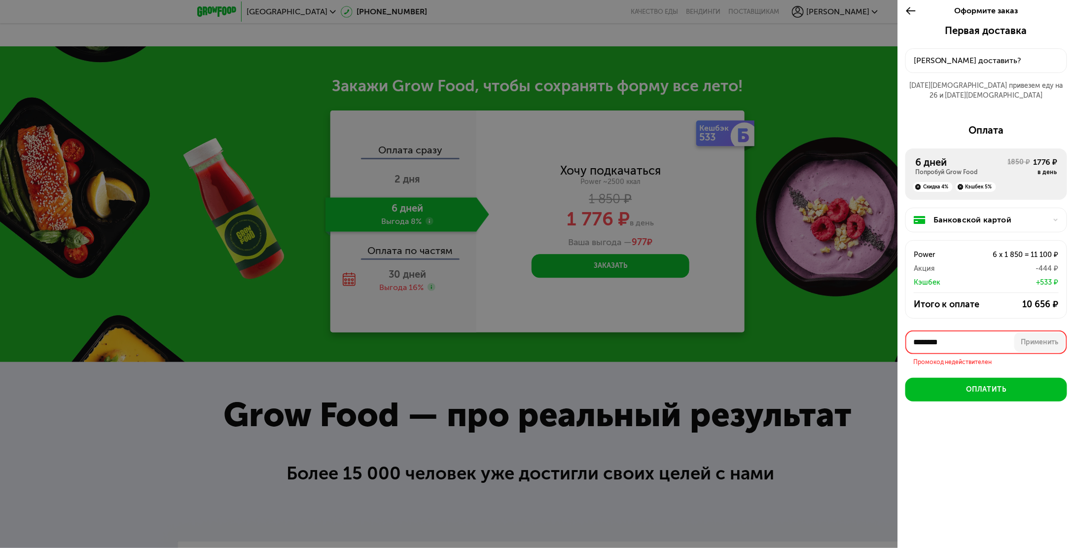
drag, startPoint x: 968, startPoint y: 334, endPoint x: 903, endPoint y: 328, distance: 65.4
click at [888, 329] on div "Оформите заказ Первая доставка 25 авг, пн • 18:00-23:00 Куда доставить? 25 авг …" at bounding box center [537, 274] width 1075 height 548
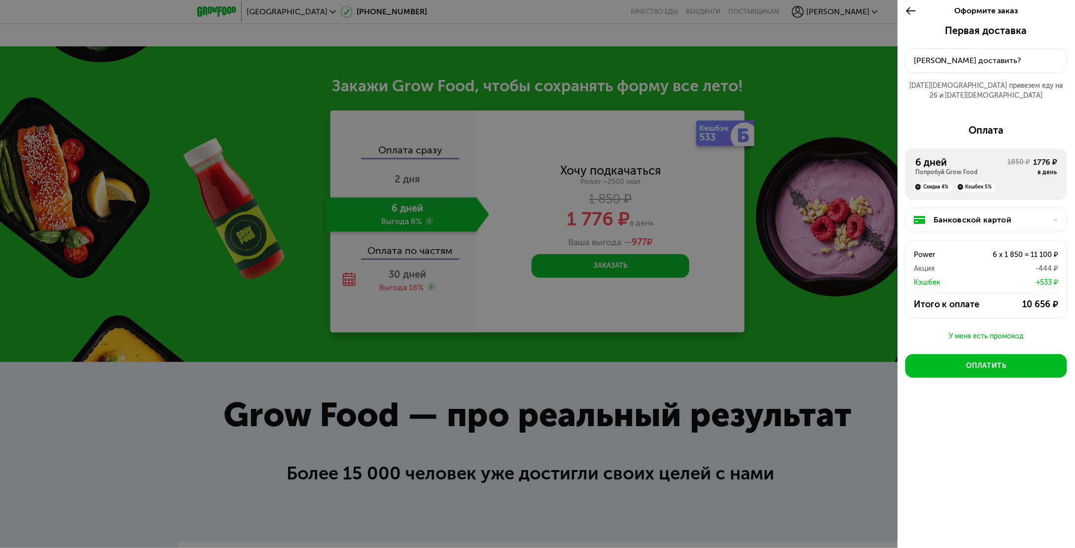
click at [987, 330] on div "У меня есть промокод" at bounding box center [987, 336] width 162 height 12
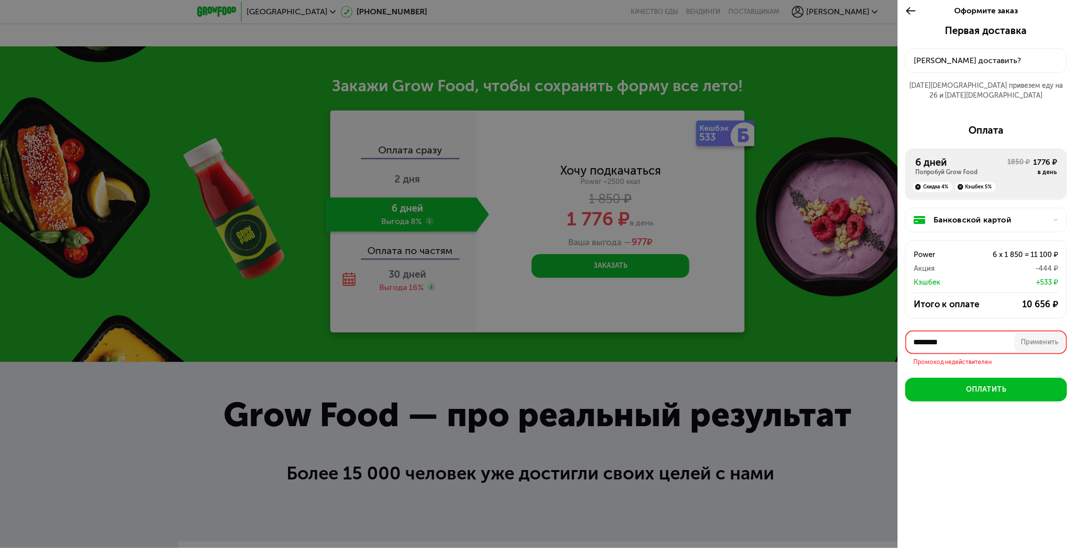
drag, startPoint x: 959, startPoint y: 335, endPoint x: 929, endPoint y: 336, distance: 30.6
click at [943, 337] on input "********" at bounding box center [987, 342] width 162 height 24
type input "*"
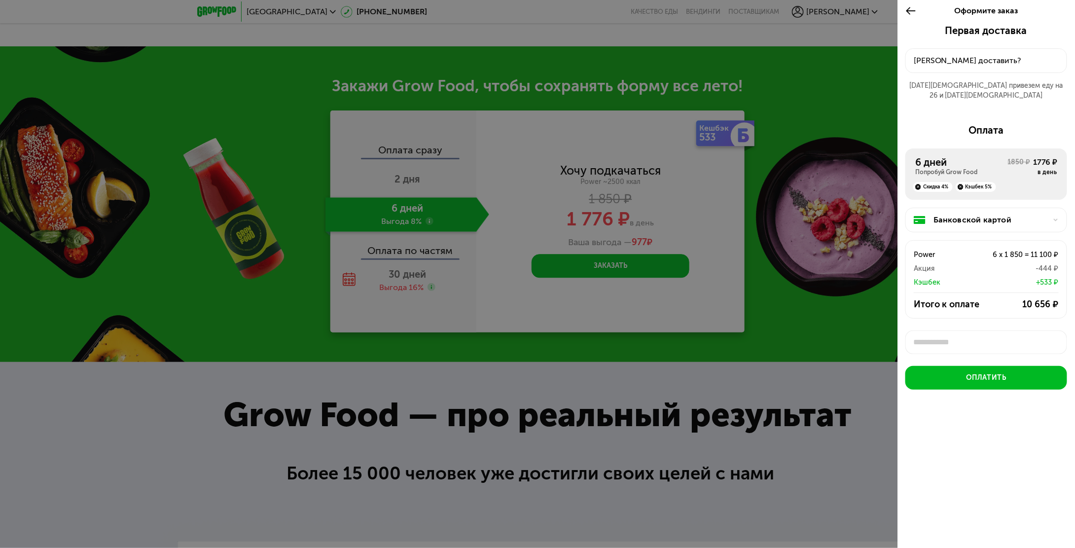
click at [951, 330] on input "text" at bounding box center [987, 342] width 162 height 24
type input "**********"
click at [1034, 337] on div "Применить" at bounding box center [1039, 342] width 37 height 10
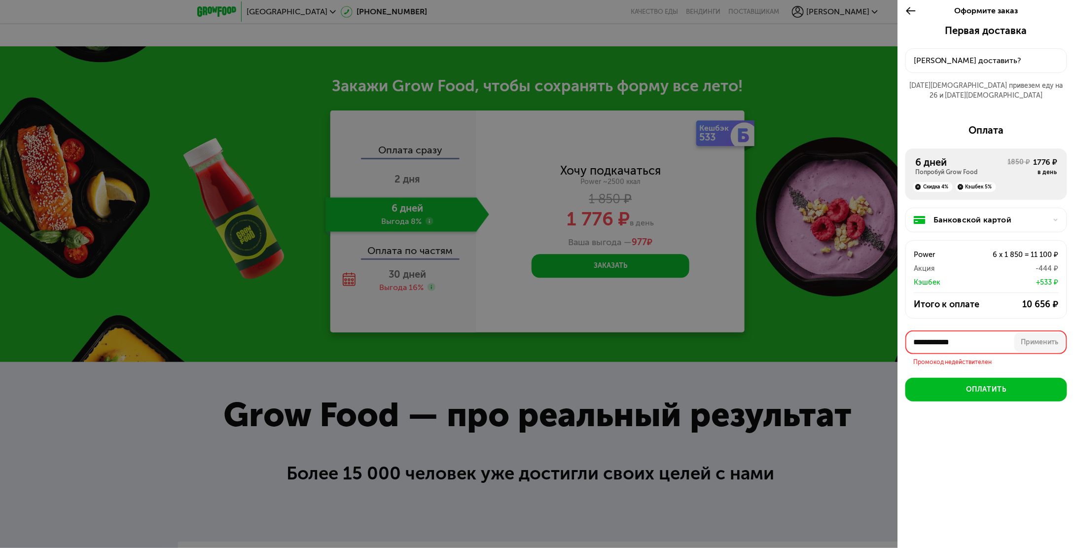
click at [976, 330] on input "**********" at bounding box center [987, 342] width 162 height 24
drag, startPoint x: 989, startPoint y: 332, endPoint x: 903, endPoint y: 325, distance: 86.7
click at [886, 324] on div "**********" at bounding box center [537, 274] width 1075 height 548
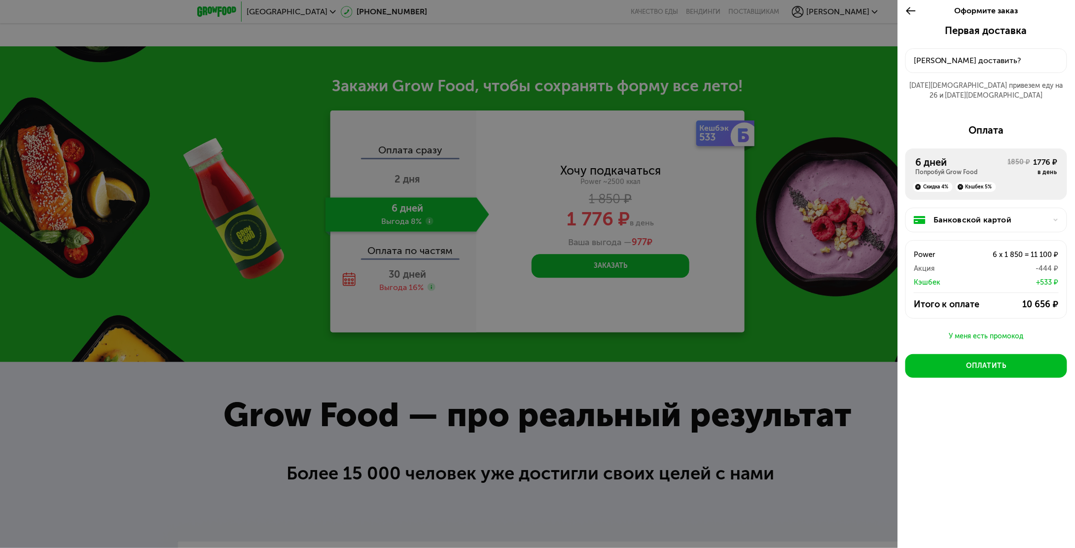
click at [993, 330] on div "У меня есть промокод" at bounding box center [987, 336] width 162 height 12
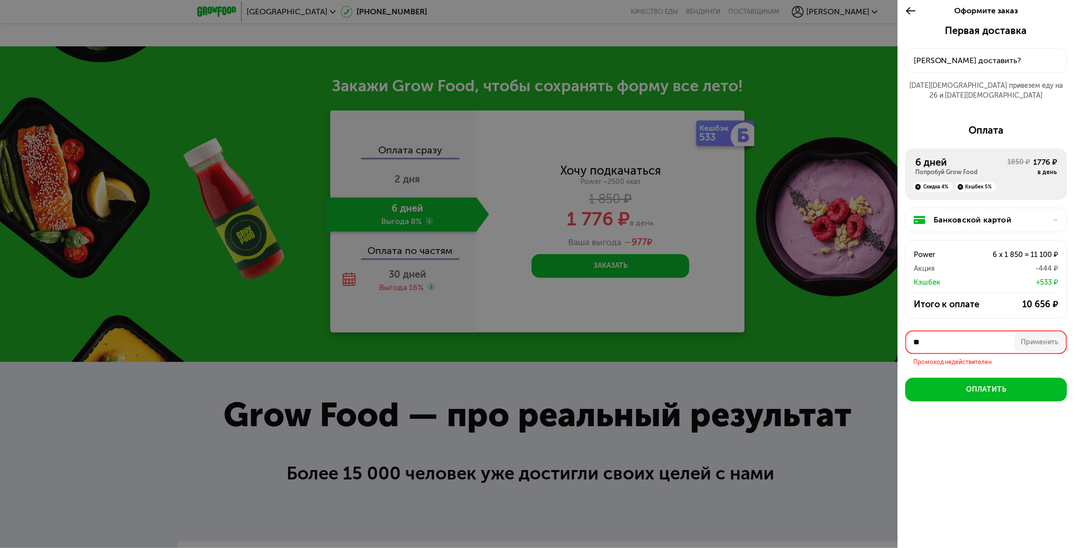
type input "*"
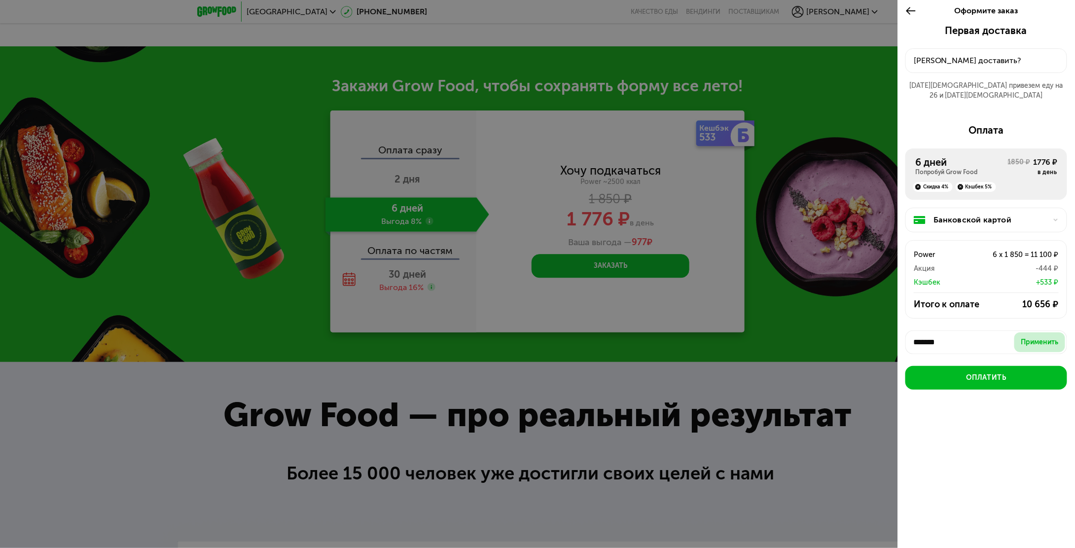
type input "*******"
click at [1054, 335] on button "Применить" at bounding box center [1040, 342] width 51 height 20
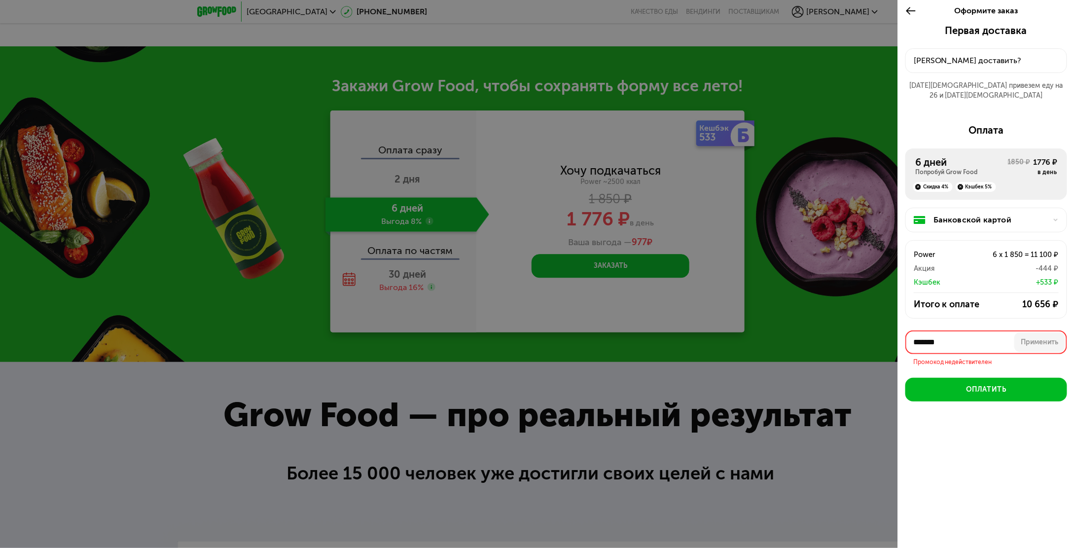
drag, startPoint x: 973, startPoint y: 332, endPoint x: 860, endPoint y: 335, distance: 113.5
click at [860, 335] on div "Оформите заказ Первая доставка 25 авг, пн • 18:00-23:00 Куда доставить? 25 авг …" at bounding box center [537, 274] width 1075 height 548
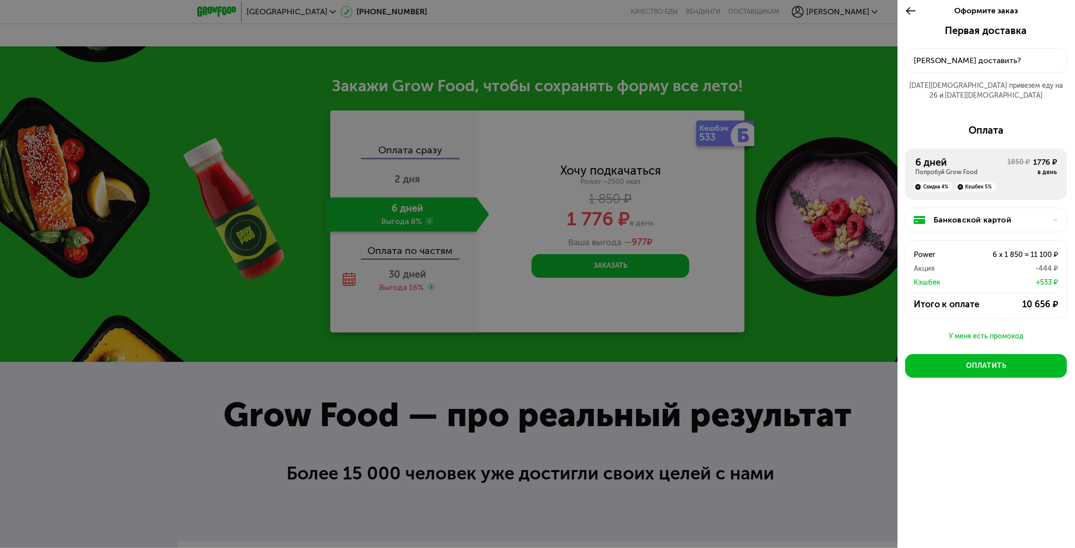
click at [986, 330] on div "У меня есть промокод" at bounding box center [987, 336] width 162 height 12
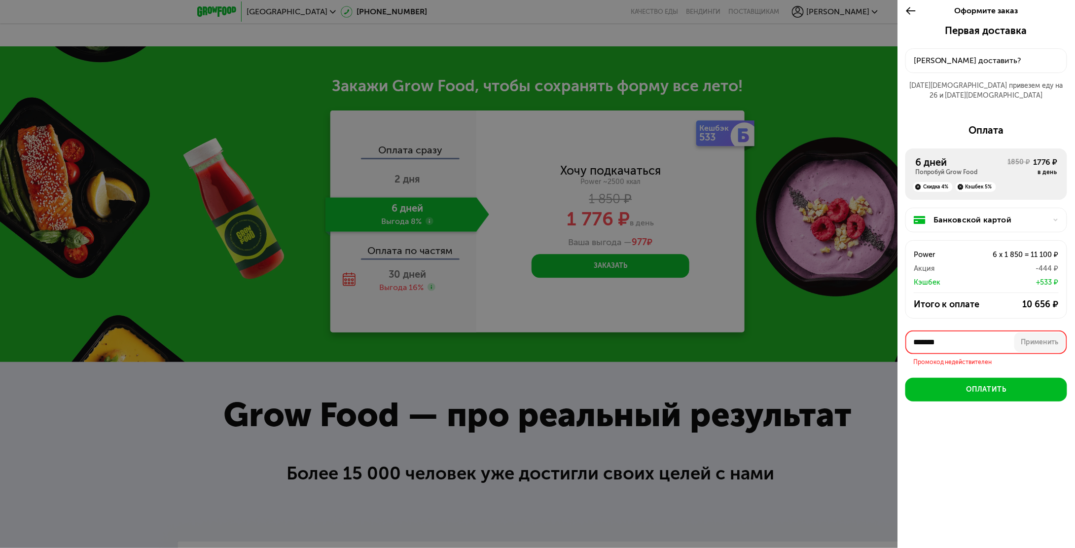
drag, startPoint x: 955, startPoint y: 332, endPoint x: 904, endPoint y: 329, distance: 51.4
click at [904, 329] on div "Первая доставка 25 авг, пн • 18:00-23:00 Куда доставить? 25 авг привезем еду на…" at bounding box center [987, 242] width 178 height 434
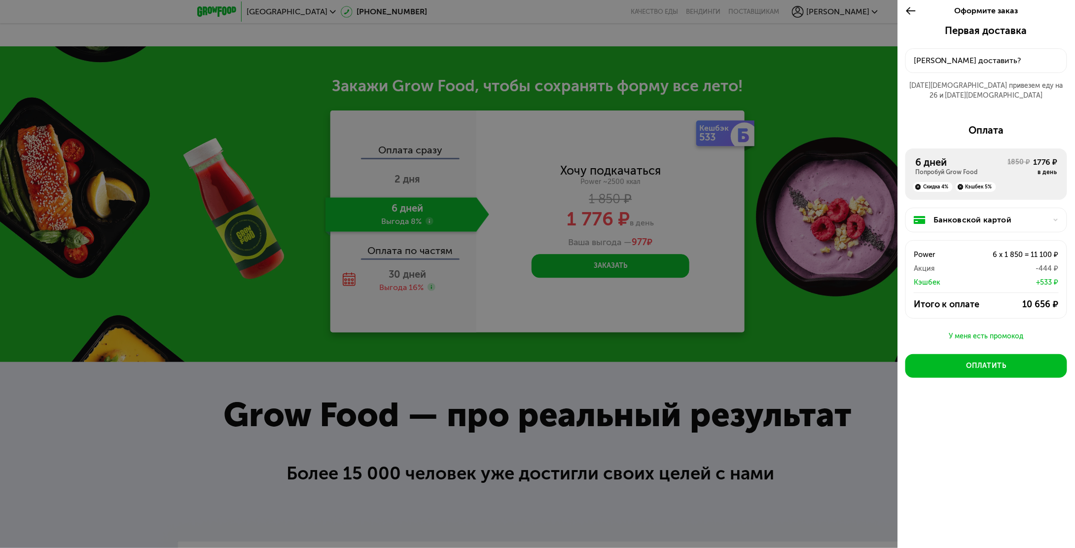
click at [986, 330] on div "У меня есть промокод" at bounding box center [987, 336] width 162 height 12
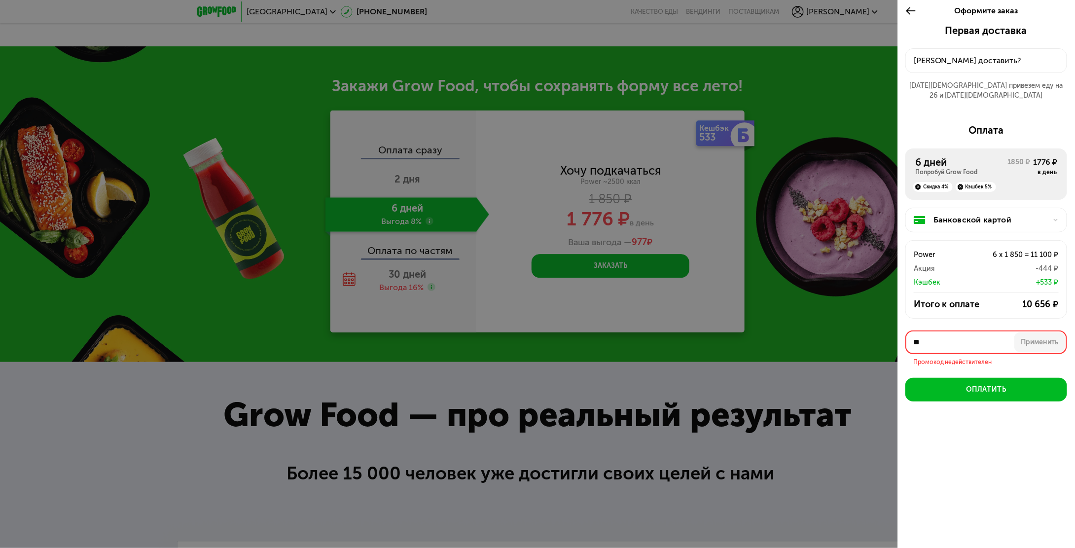
type input "*"
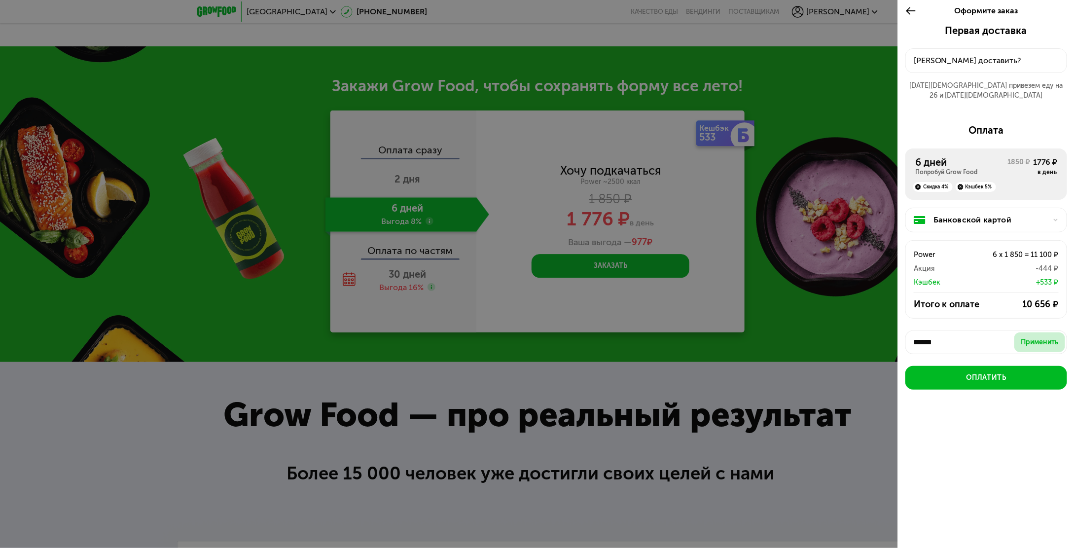
click at [1056, 337] on div "Применить" at bounding box center [1039, 342] width 37 height 10
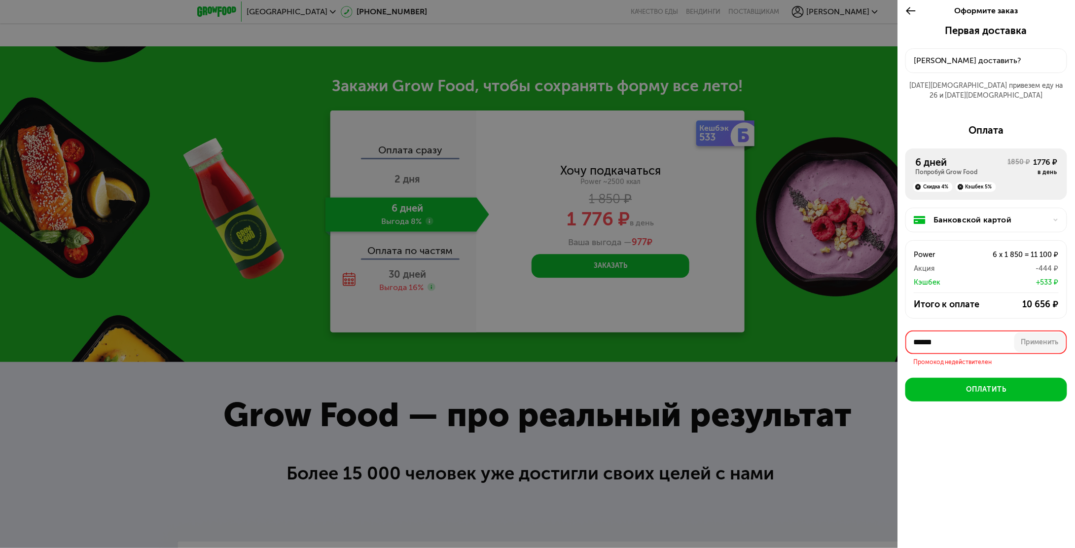
drag, startPoint x: 981, startPoint y: 327, endPoint x: 958, endPoint y: 329, distance: 23.3
click at [958, 330] on input "******" at bounding box center [987, 342] width 162 height 24
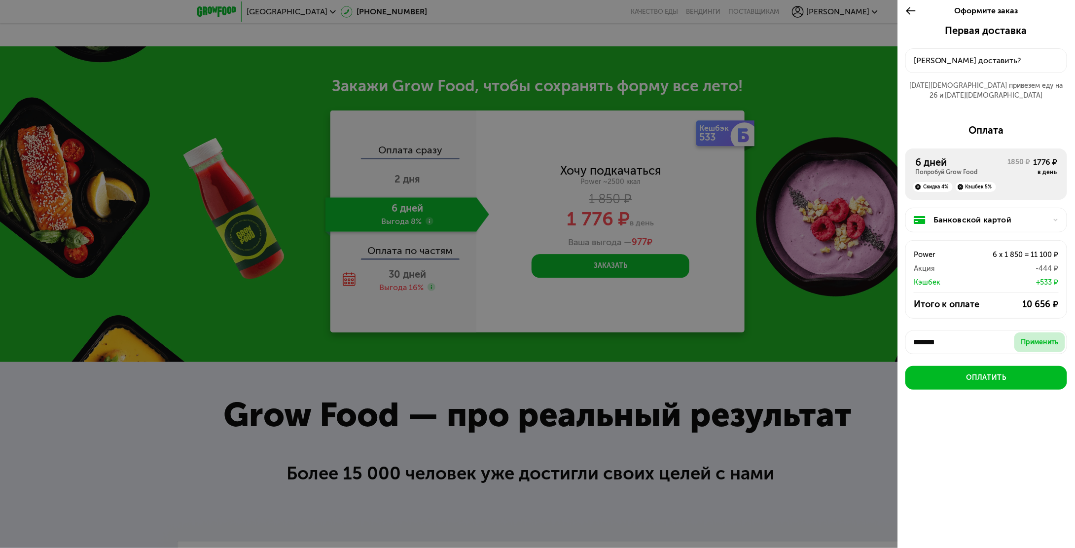
click at [1040, 337] on div "Применить" at bounding box center [1039, 342] width 37 height 10
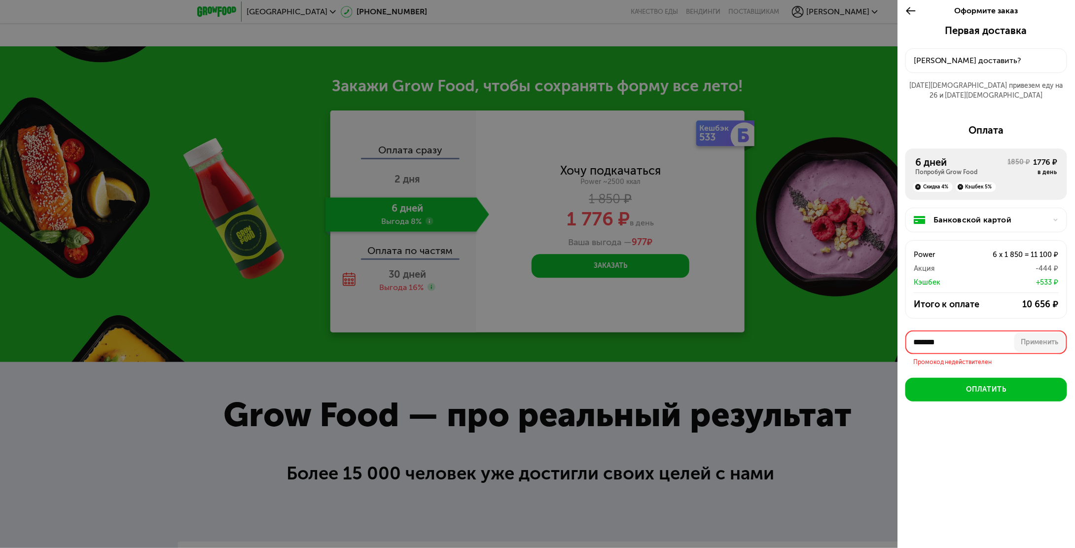
click at [968, 330] on input "*******" at bounding box center [987, 342] width 162 height 24
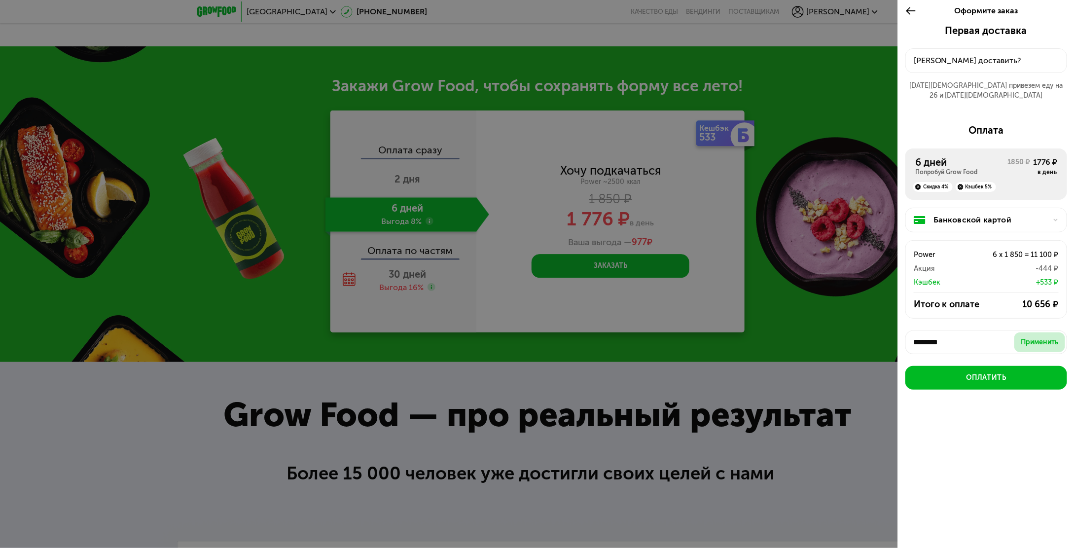
click at [1033, 337] on div "Применить" at bounding box center [1039, 342] width 37 height 10
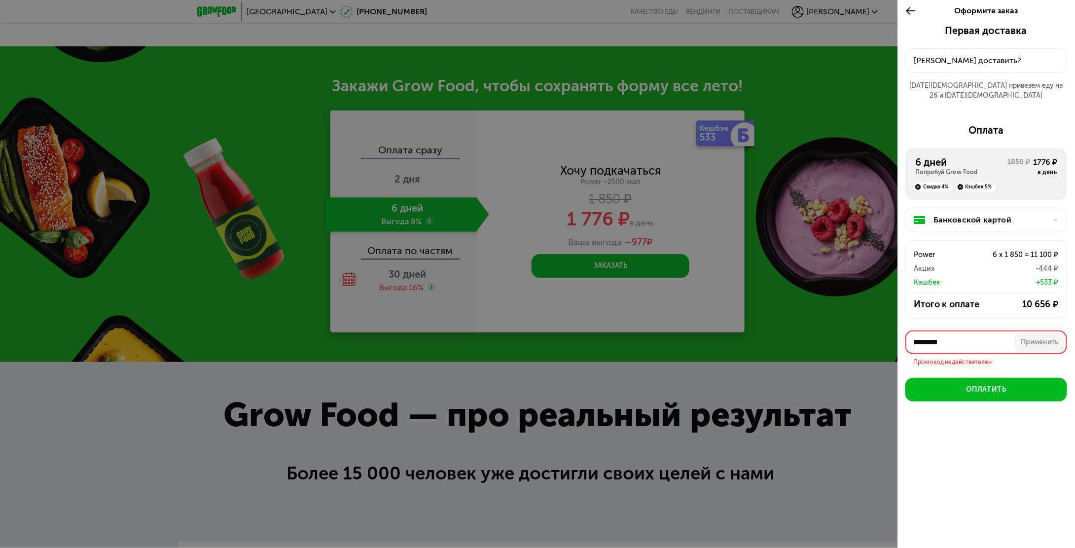
drag, startPoint x: 961, startPoint y: 329, endPoint x: 937, endPoint y: 329, distance: 24.2
click at [937, 330] on input "********" at bounding box center [987, 342] width 162 height 24
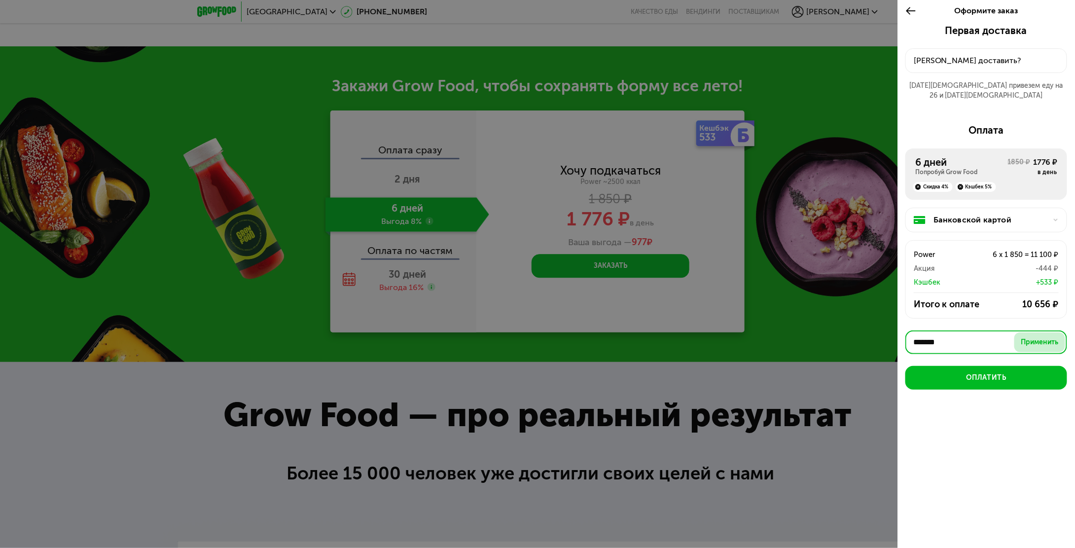
type input "*******"
click at [1043, 337] on div "Применить" at bounding box center [1039, 342] width 37 height 10
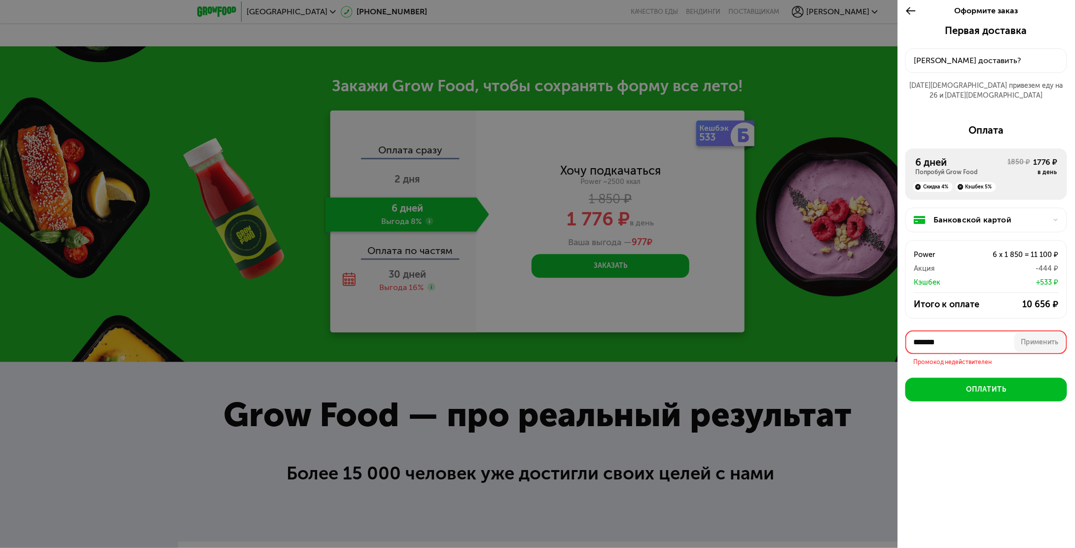
drag, startPoint x: 910, startPoint y: 329, endPoint x: 863, endPoint y: 328, distance: 47.4
click at [865, 328] on div "Оформите заказ Первая доставка 25 авг, пн • 18:00-23:00 Куда доставить? 25 авг …" at bounding box center [537, 274] width 1075 height 548
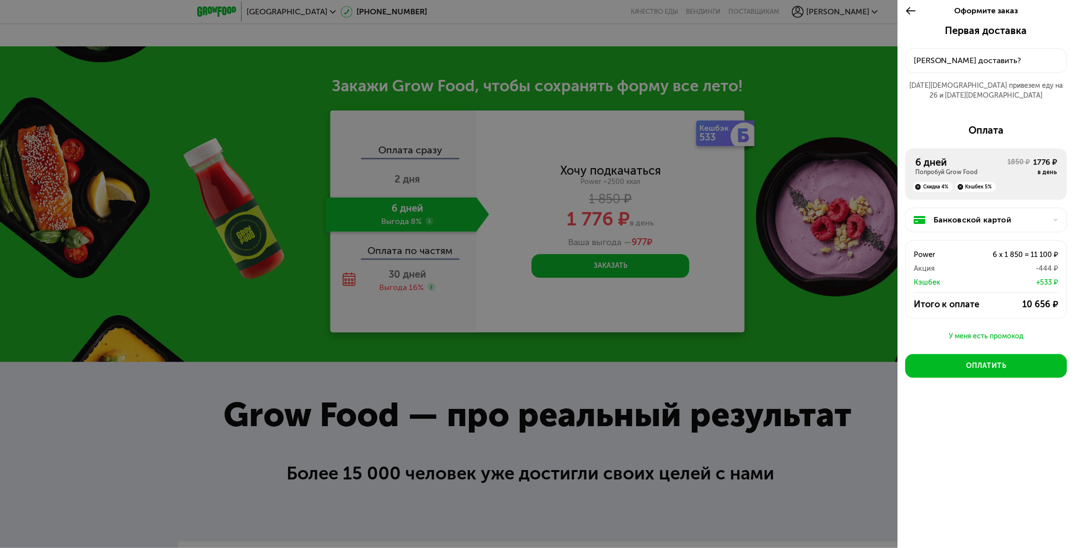
click at [985, 330] on div "У меня есть промокод" at bounding box center [987, 336] width 162 height 12
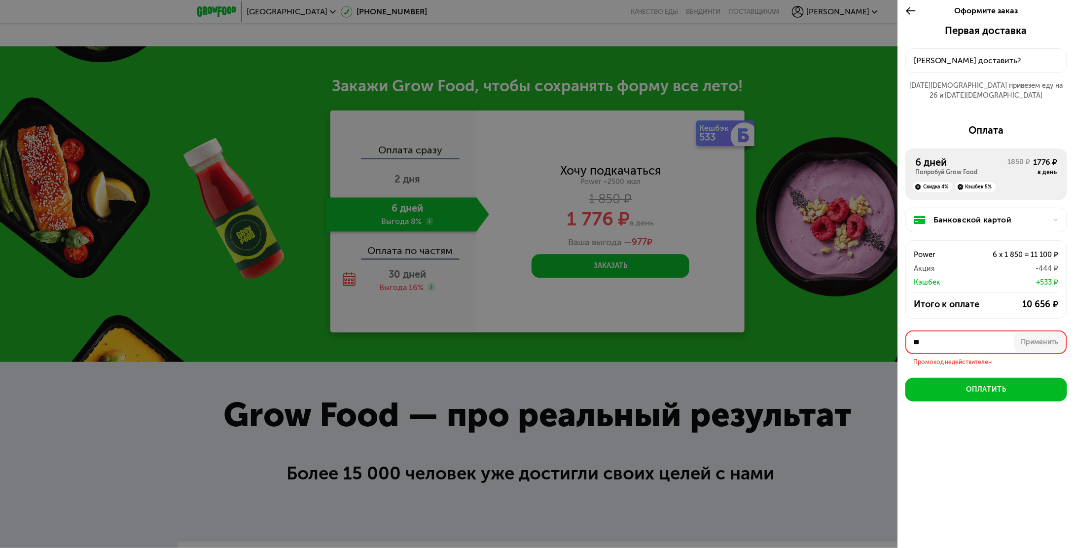
type input "*"
